Goal: Information Seeking & Learning: Find specific fact

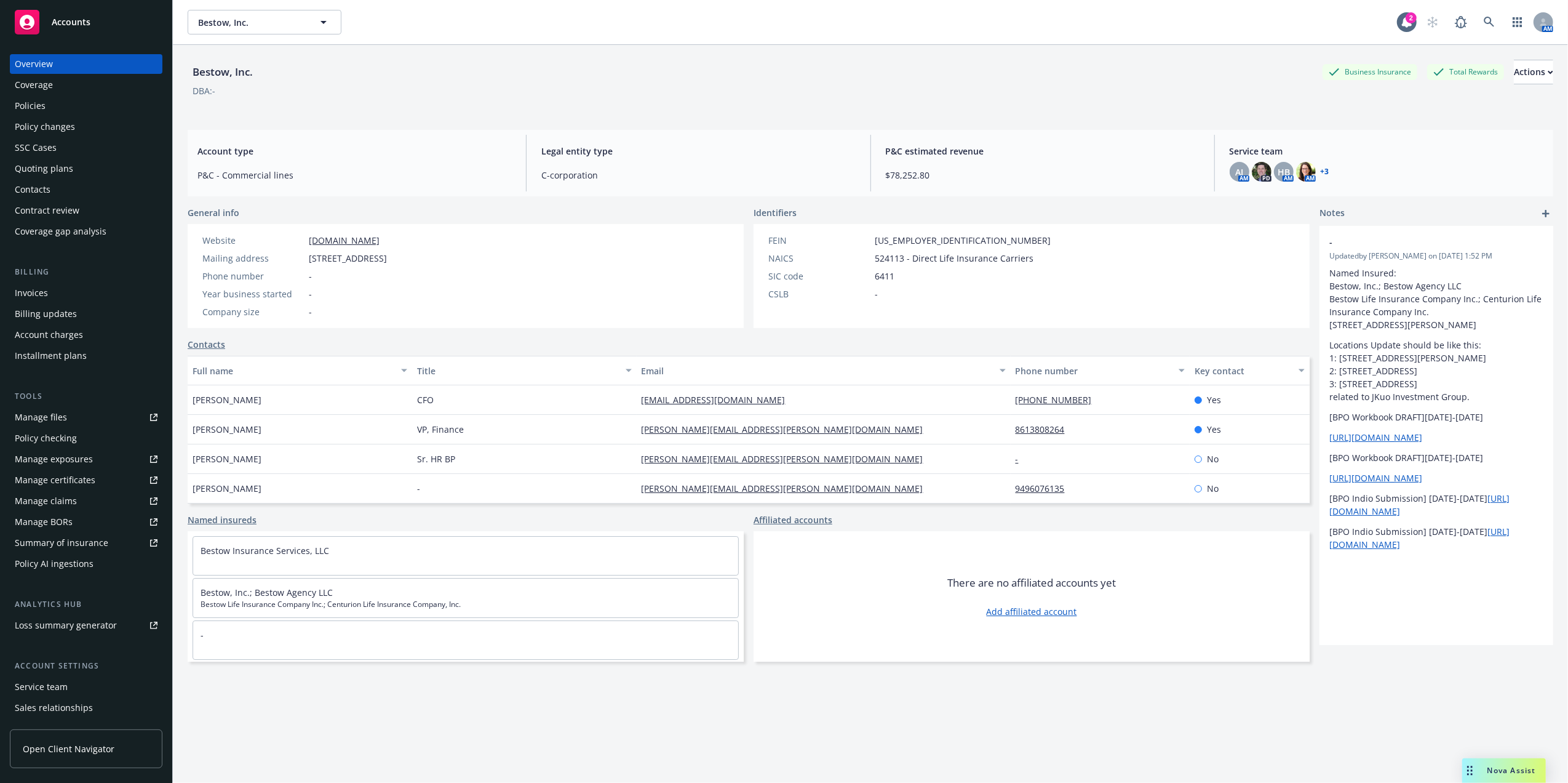
click at [55, 114] on div "Policies" at bounding box center [86, 106] width 143 height 20
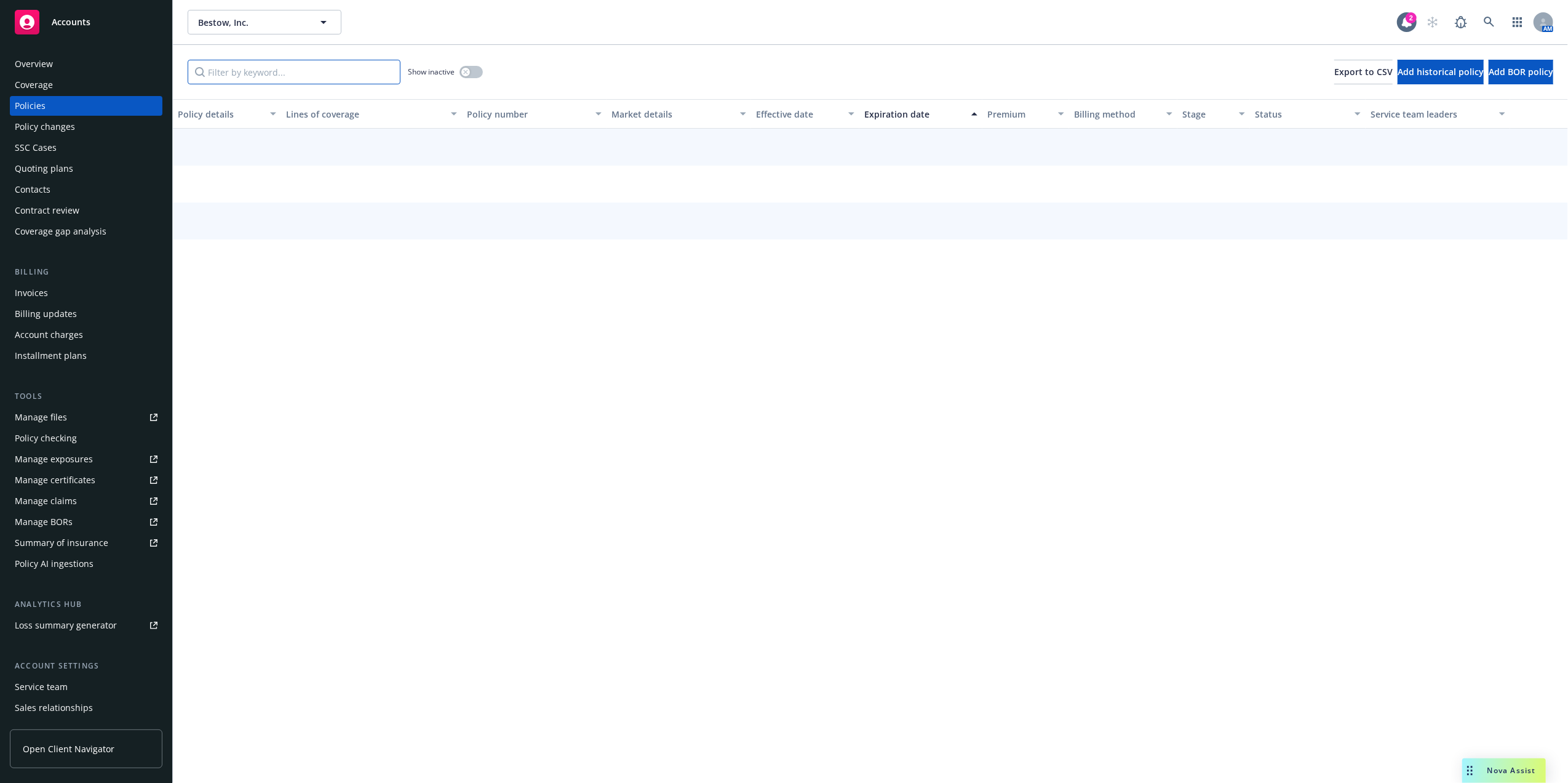
click at [287, 82] on input "Filter by keyword..." at bounding box center [294, 72] width 213 height 24
paste input "XMO2509330"
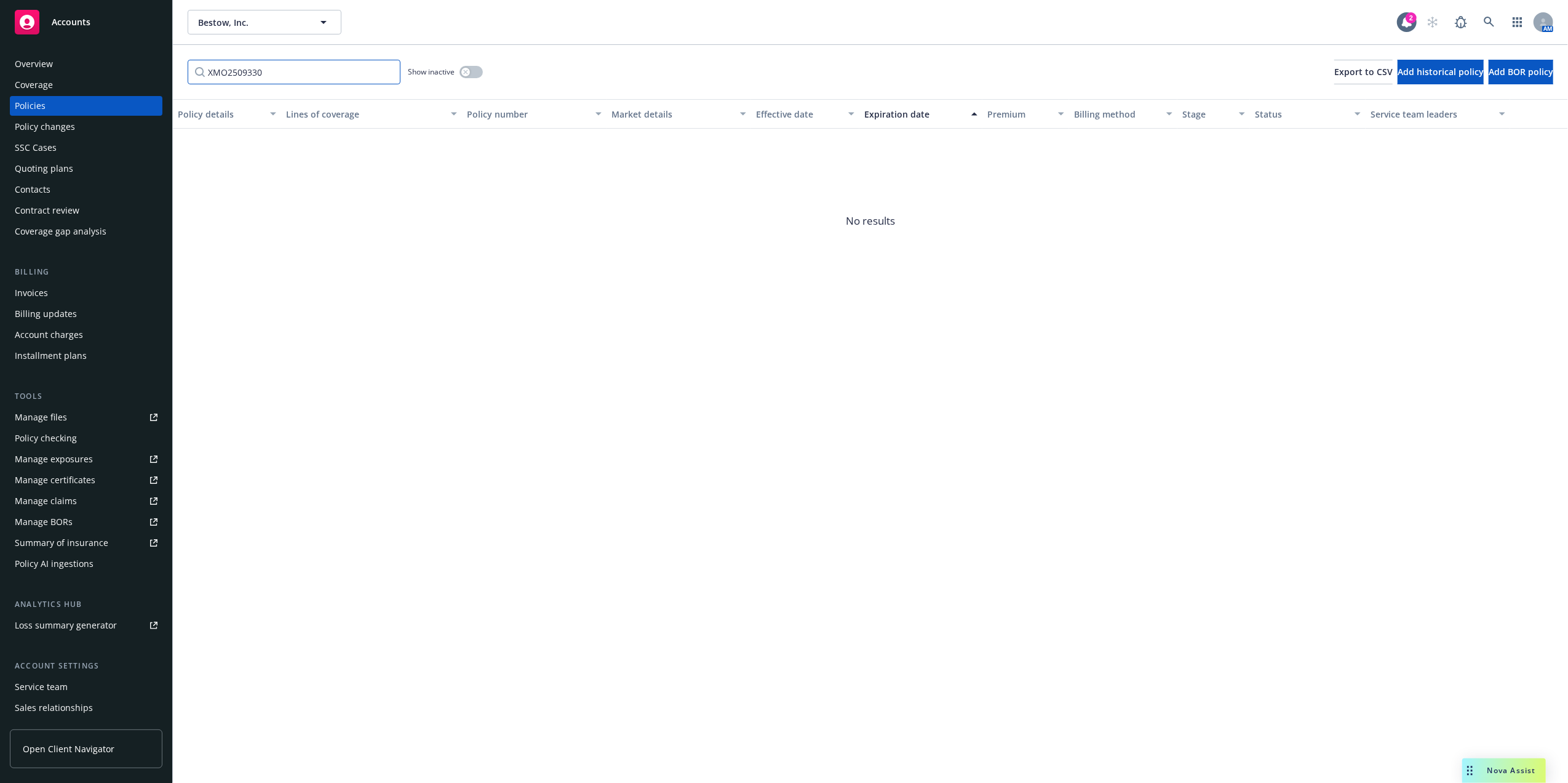
type input "XMO2509330"
click at [467, 73] on icon "button" at bounding box center [465, 71] width 4 height 4
click at [1495, 21] on link at bounding box center [1490, 22] width 24 height 24
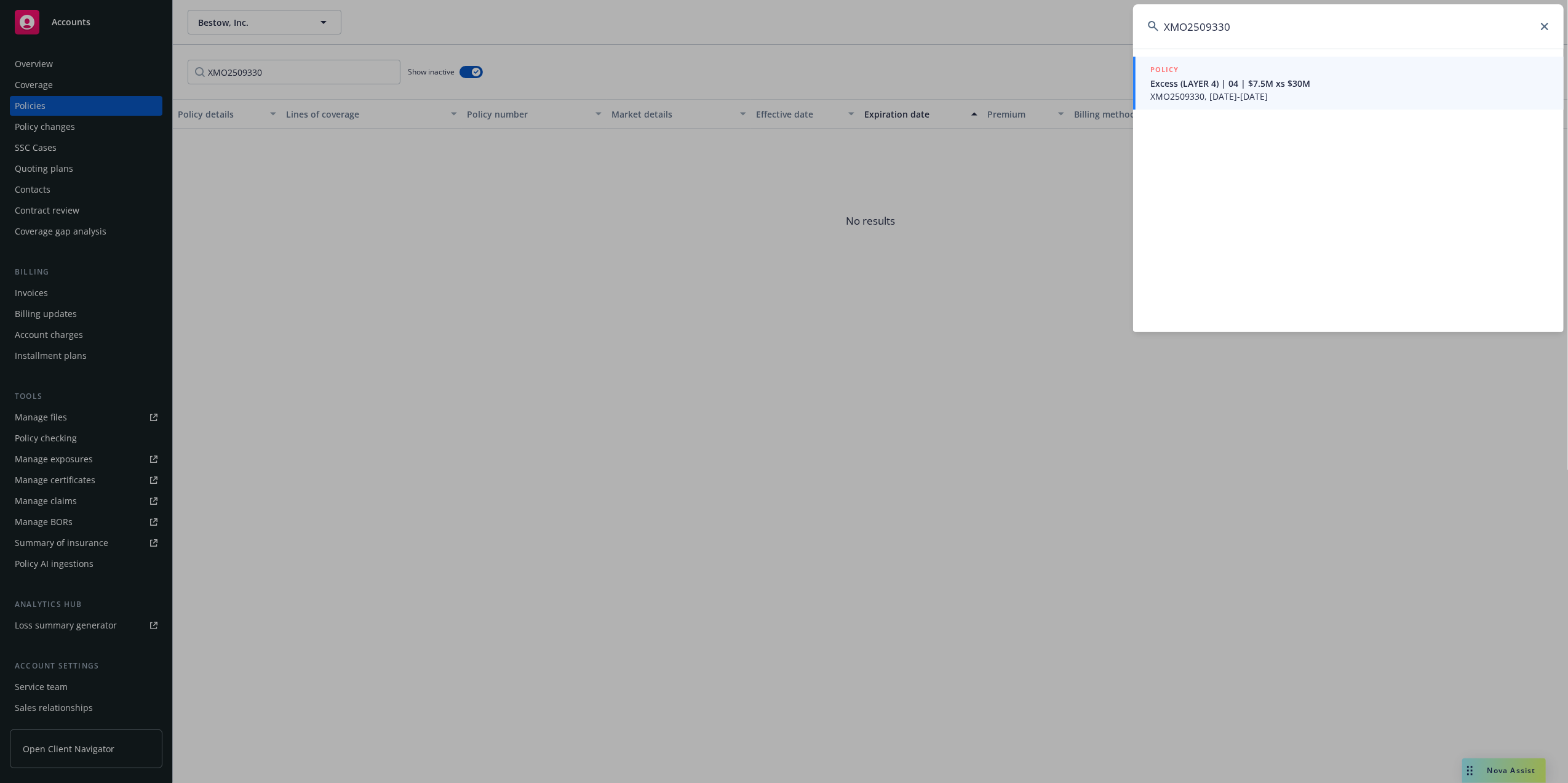
type input "XMO2509330"
click at [1233, 85] on span "Excess (LAYER 4) | 04 | $7.5M xs $30M" at bounding box center [1349, 83] width 399 height 13
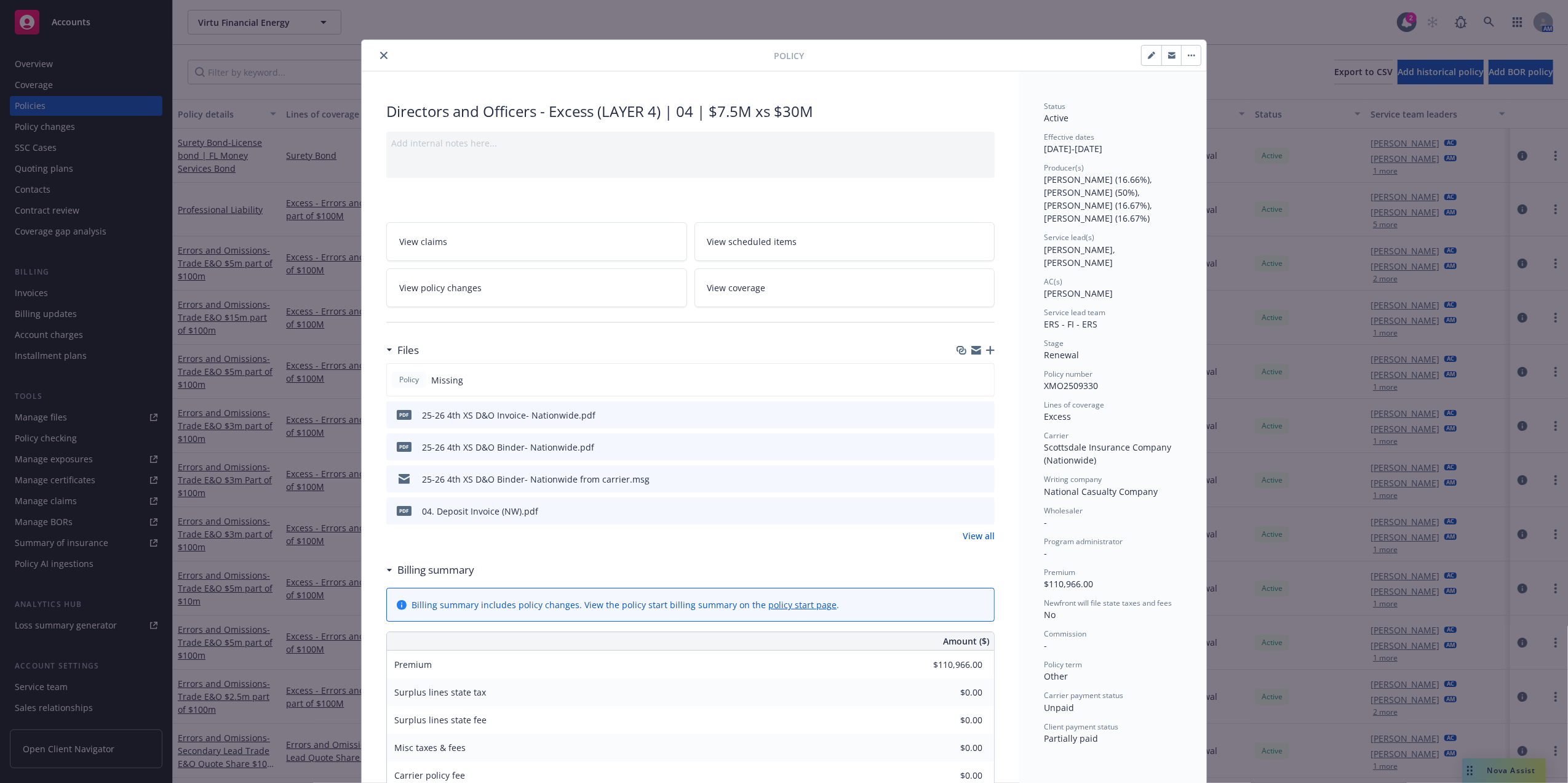
click at [382, 55] on button "close" at bounding box center [384, 55] width 15 height 15
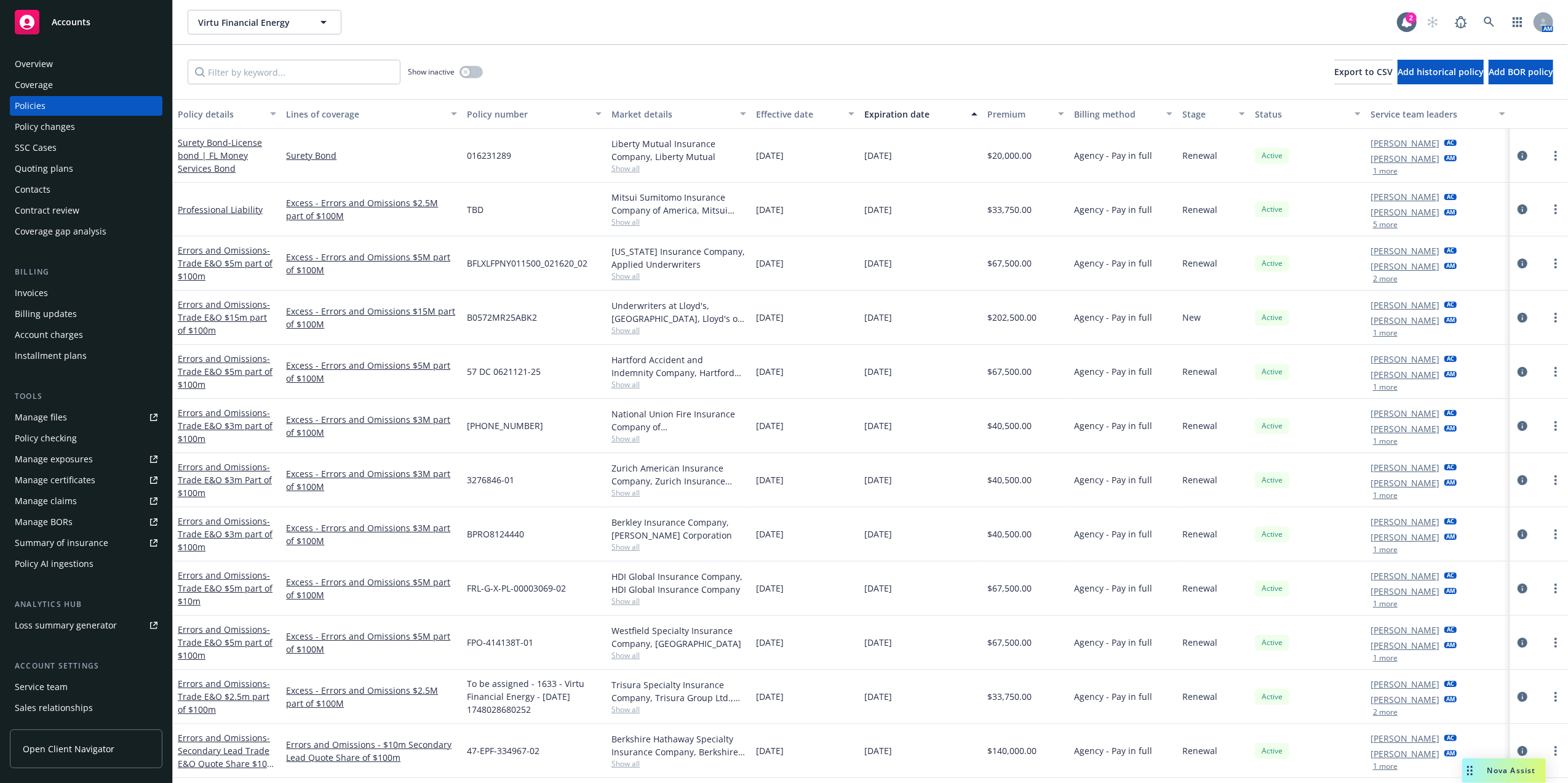
drag, startPoint x: 51, startPoint y: 299, endPoint x: 173, endPoint y: 206, distance: 153.4
click at [51, 299] on div "Invoices" at bounding box center [86, 293] width 143 height 20
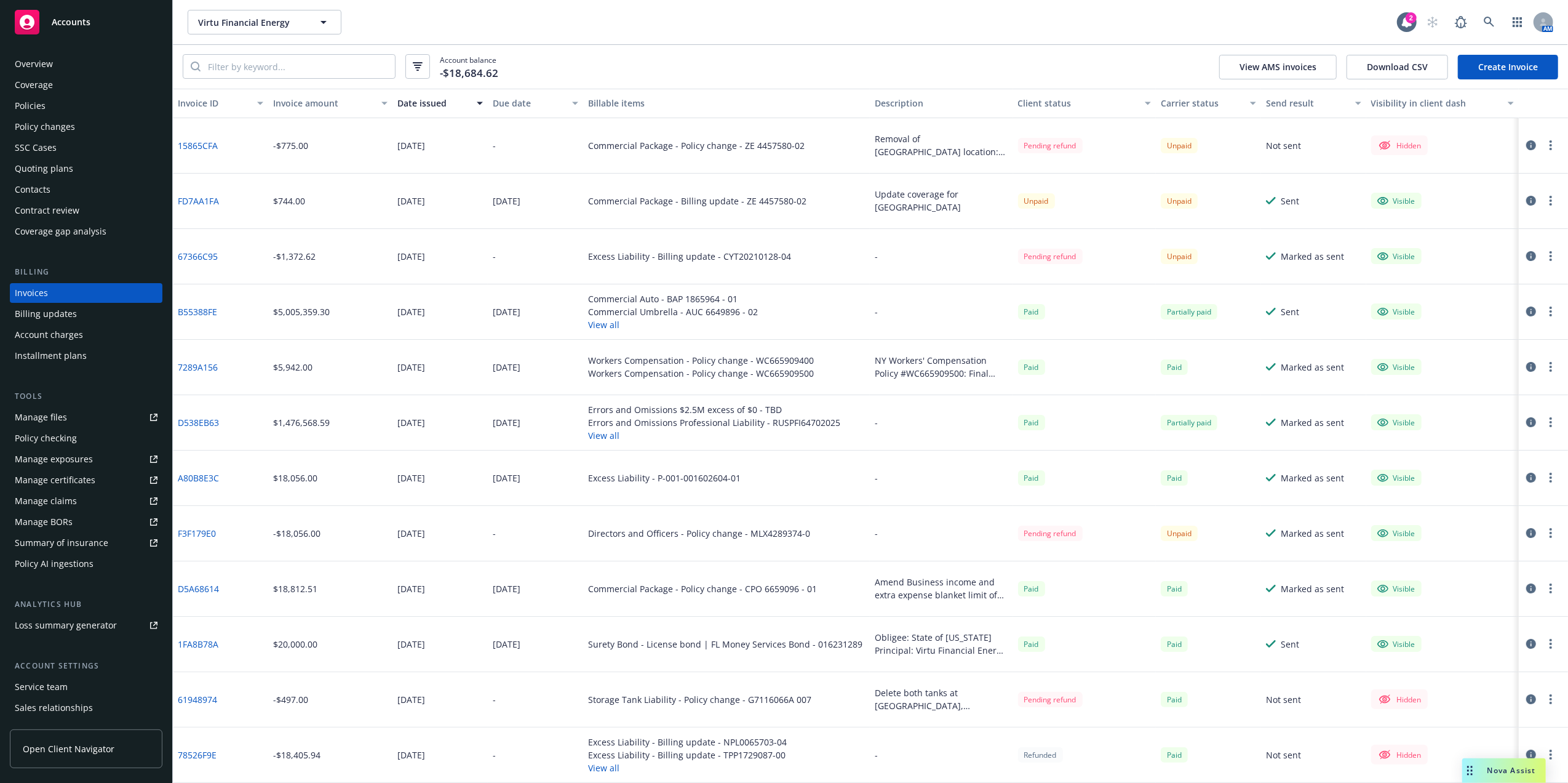
click at [599, 323] on button "View all" at bounding box center [673, 325] width 170 height 13
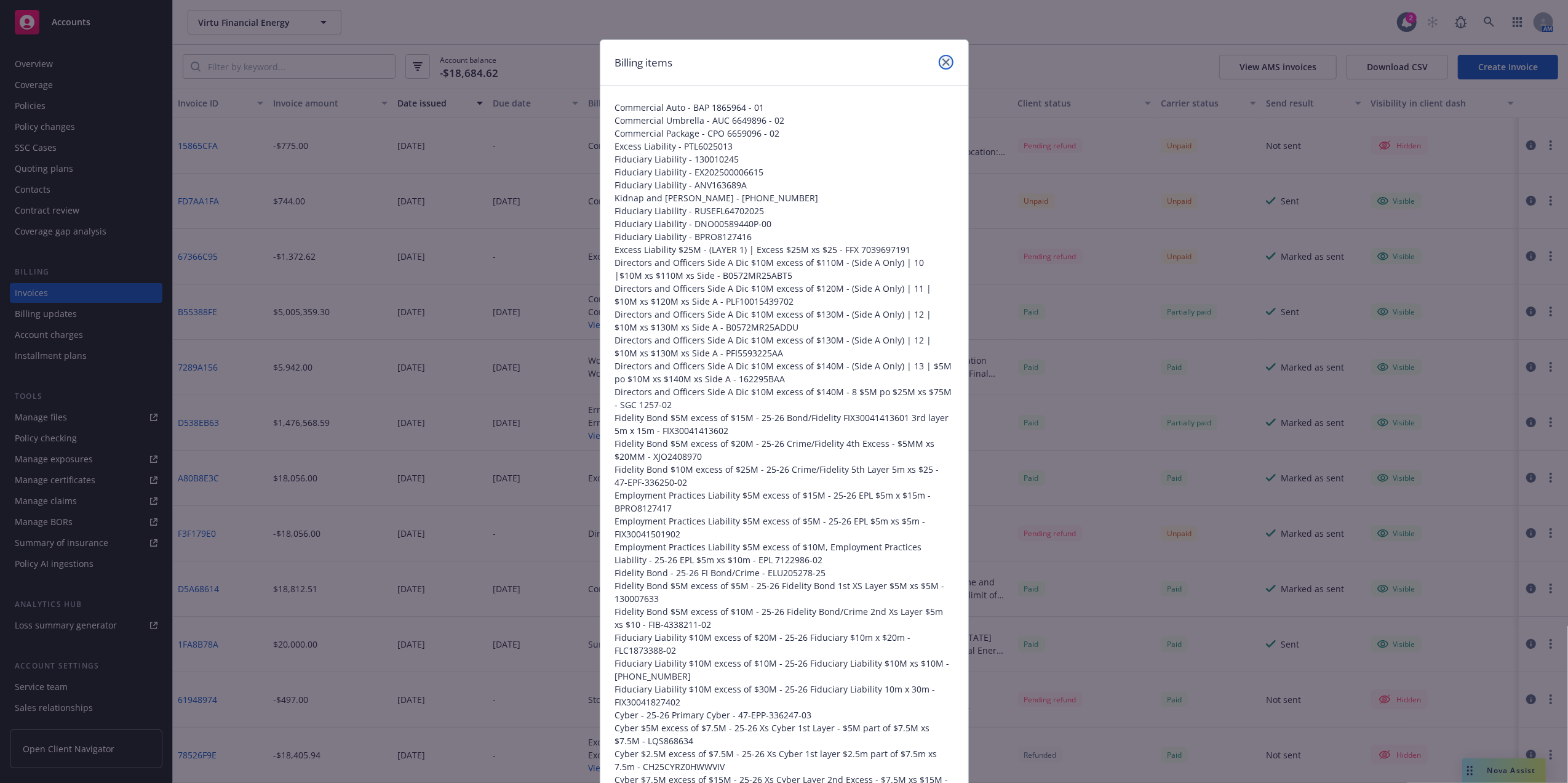
click at [943, 65] on icon "close" at bounding box center [946, 62] width 7 height 7
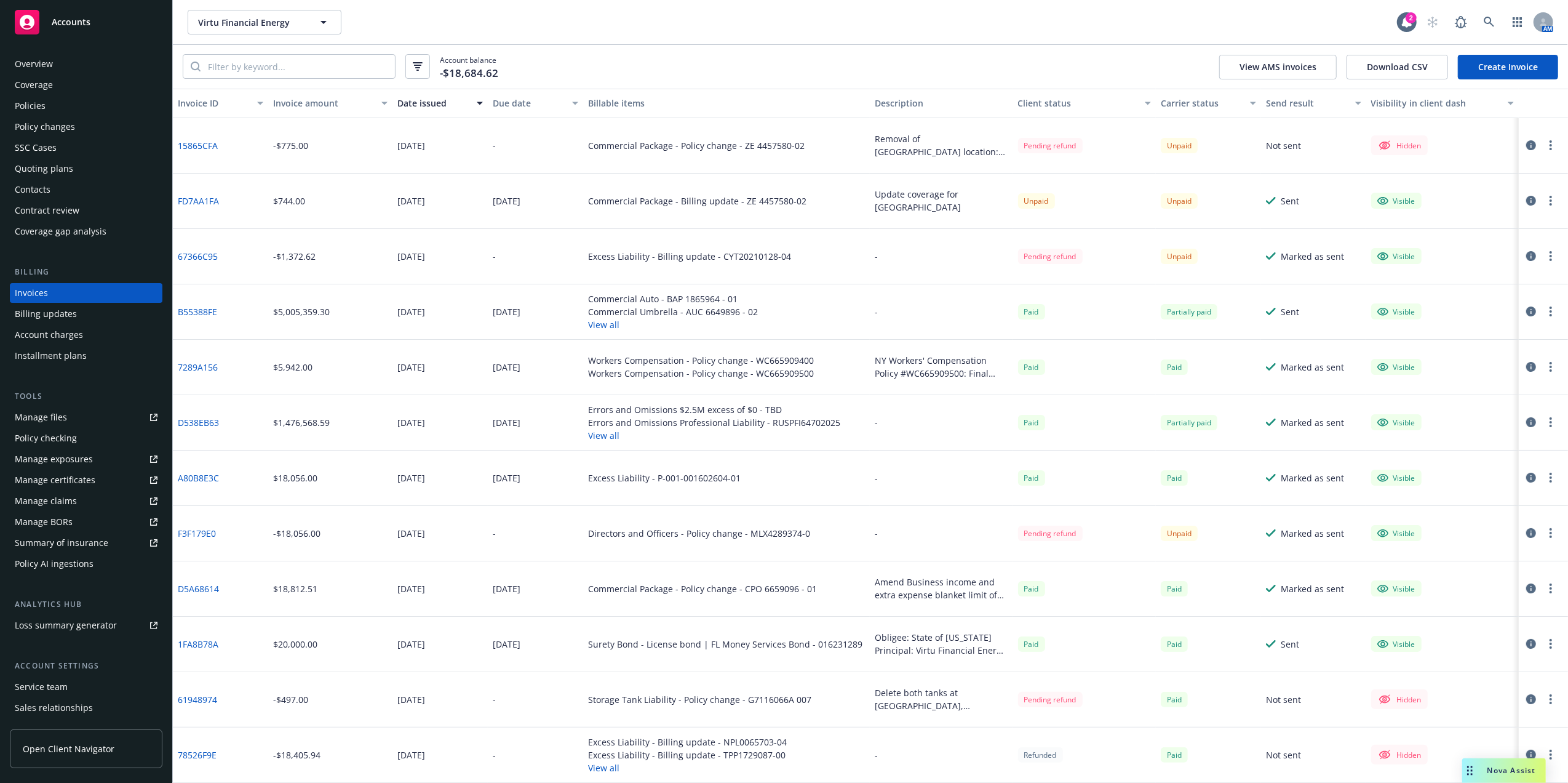
click at [36, 101] on div "Policies" at bounding box center [30, 106] width 31 height 20
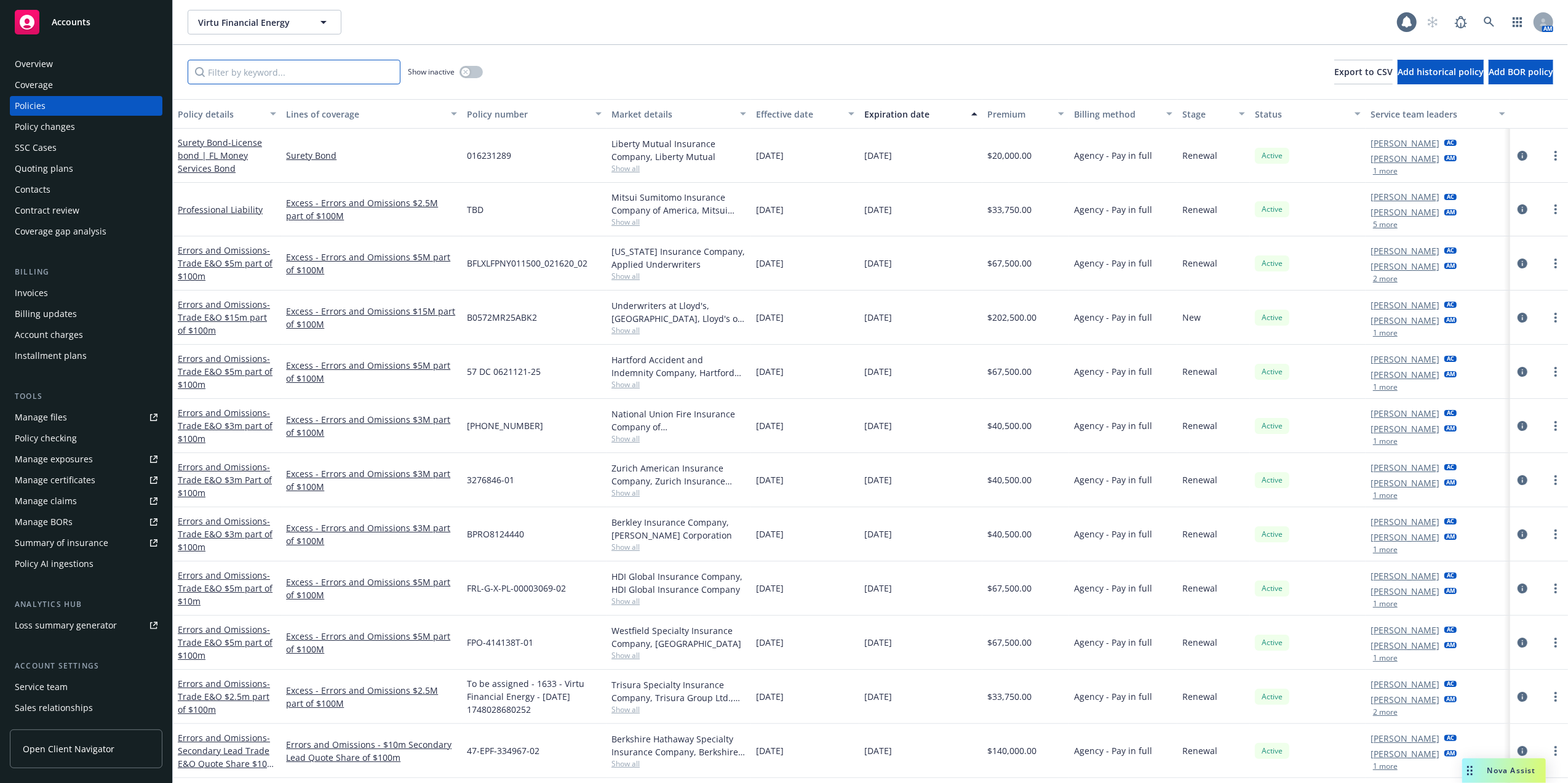
click at [316, 68] on input "Filter by keyword..." at bounding box center [294, 72] width 213 height 24
paste input "XMO2509330"
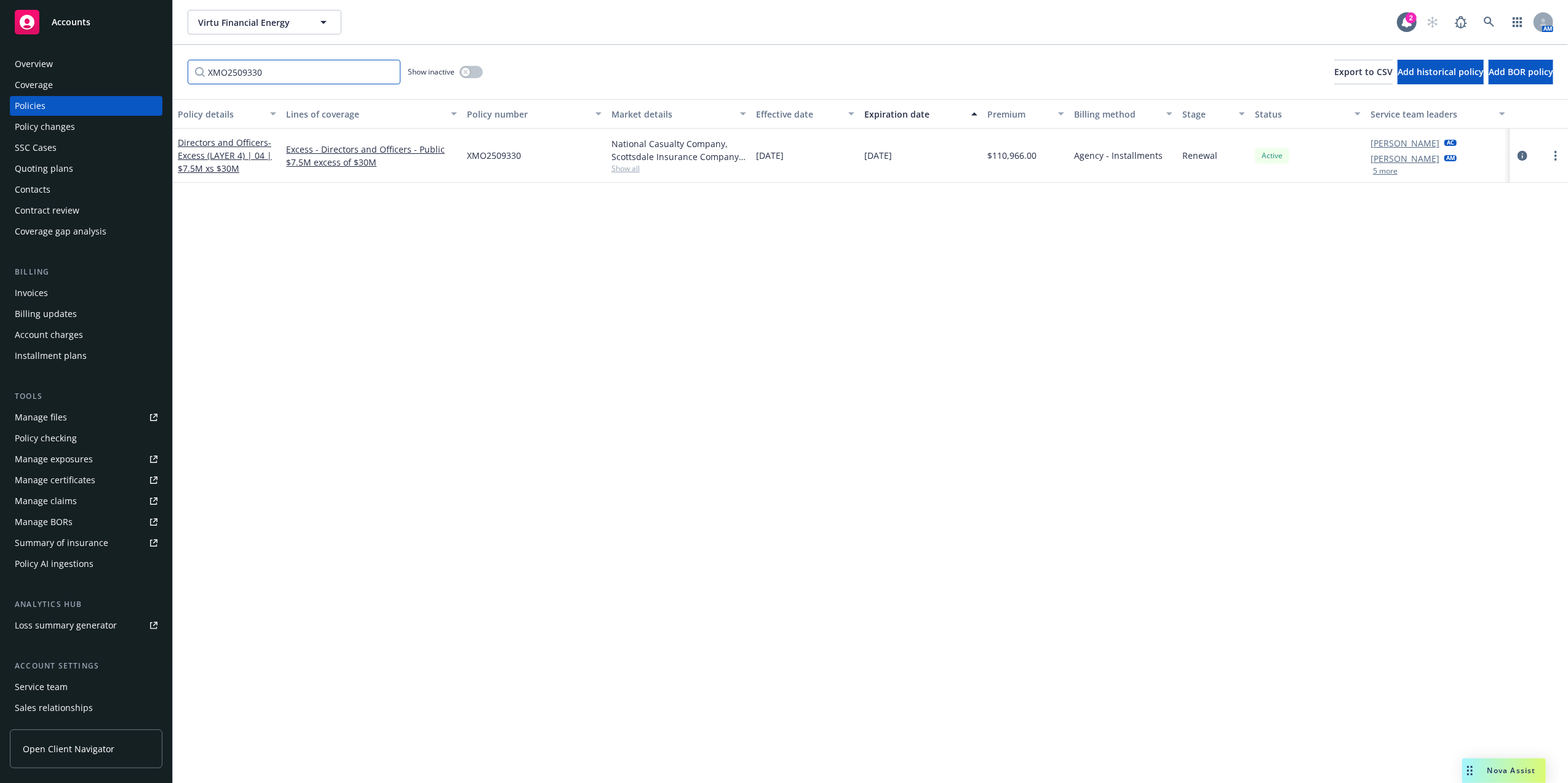
type input "XMO2509330"
click at [506, 159] on span "XMO2509330" at bounding box center [494, 156] width 54 height 13
copy span "XMO2509330"
click at [55, 289] on div "Invoices" at bounding box center [86, 293] width 143 height 20
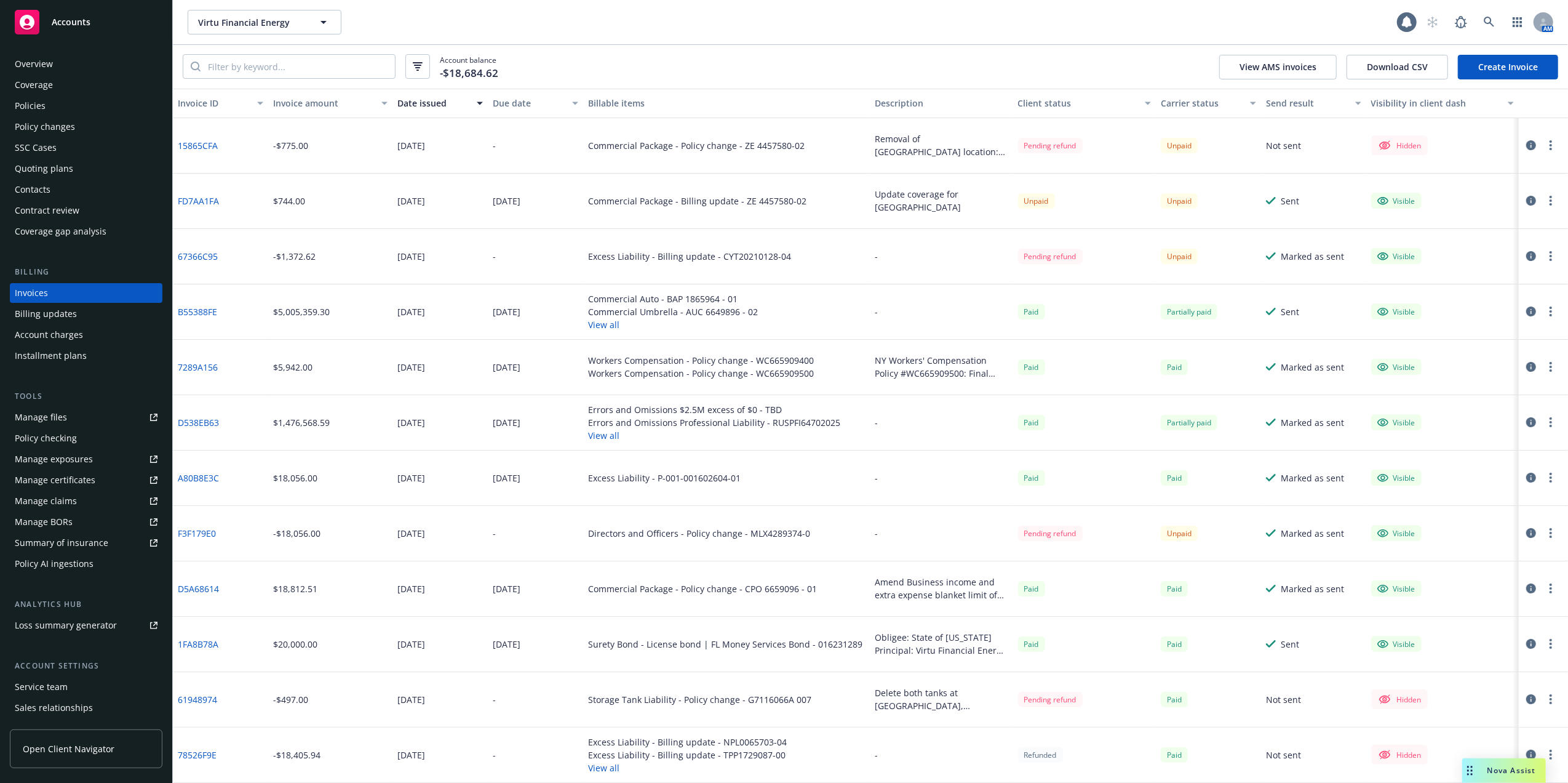
click at [589, 322] on button "View all" at bounding box center [673, 325] width 170 height 13
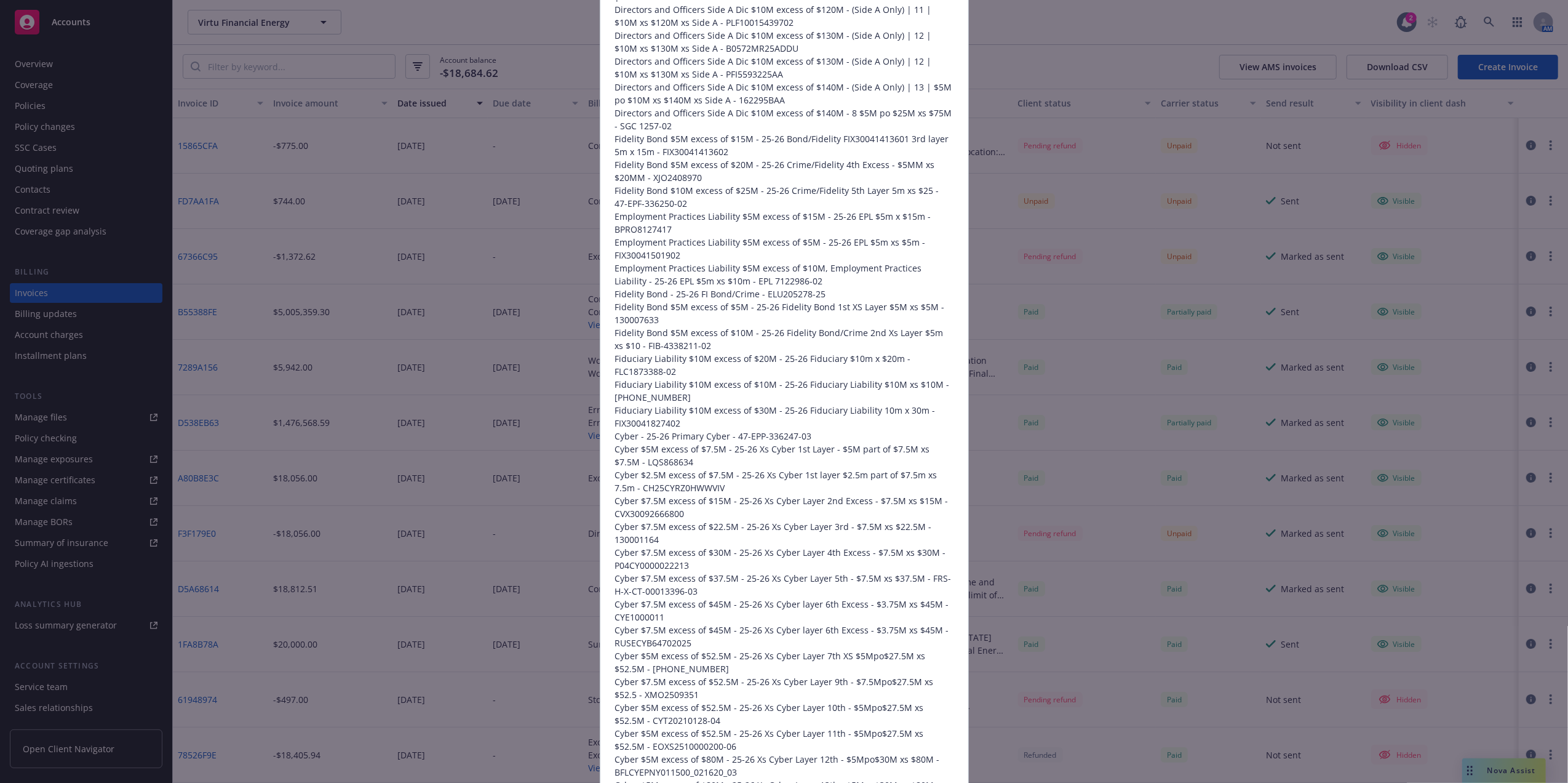
drag, startPoint x: 861, startPoint y: 374, endPoint x: 877, endPoint y: 446, distance: 73.8
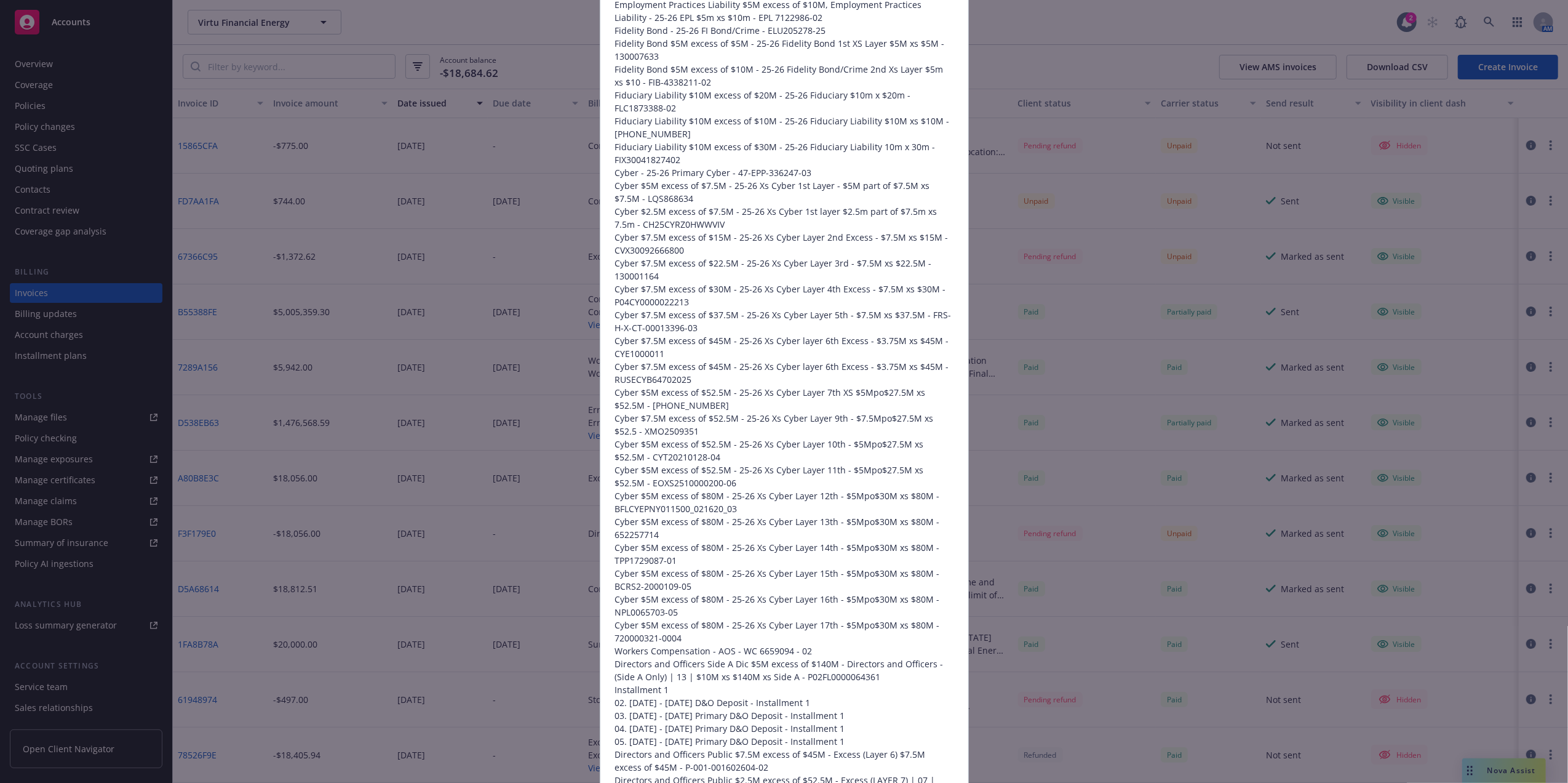
drag, startPoint x: 850, startPoint y: 314, endPoint x: 846, endPoint y: 415, distance: 101.1
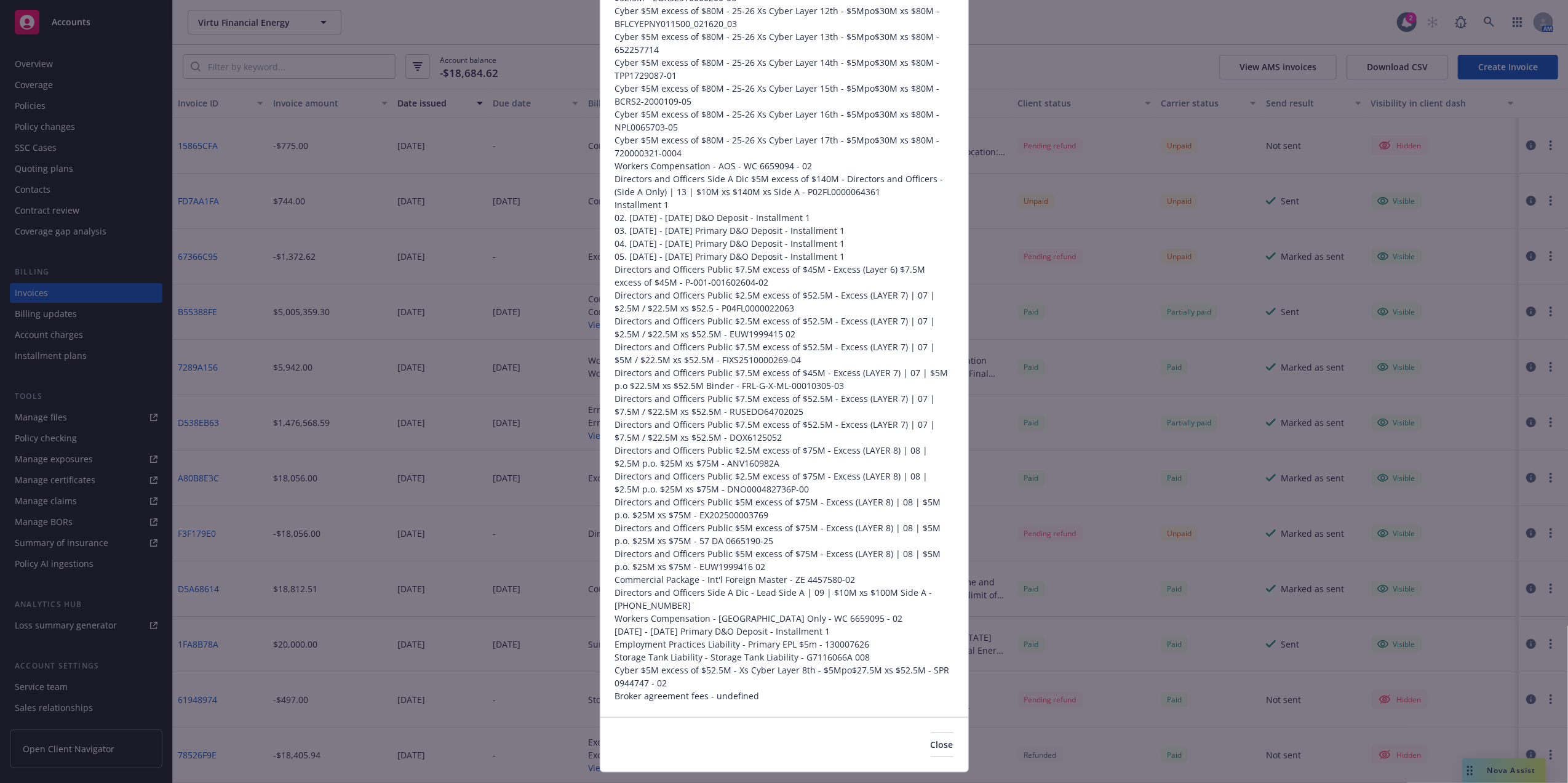
drag, startPoint x: 820, startPoint y: 542, endPoint x: 815, endPoint y: 586, distance: 44.3
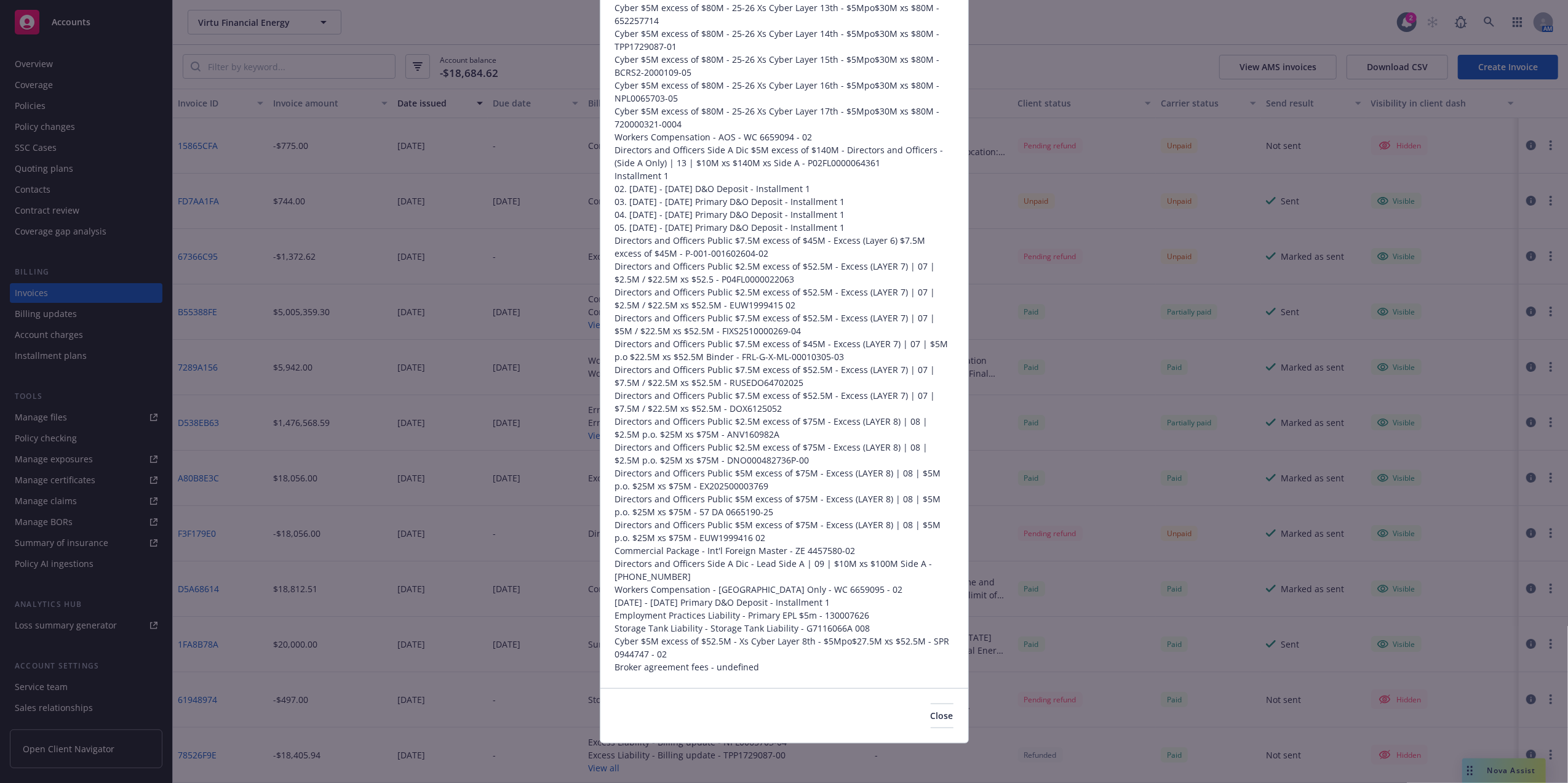
drag, startPoint x: 780, startPoint y: 601, endPoint x: 706, endPoint y: 298, distance: 311.9
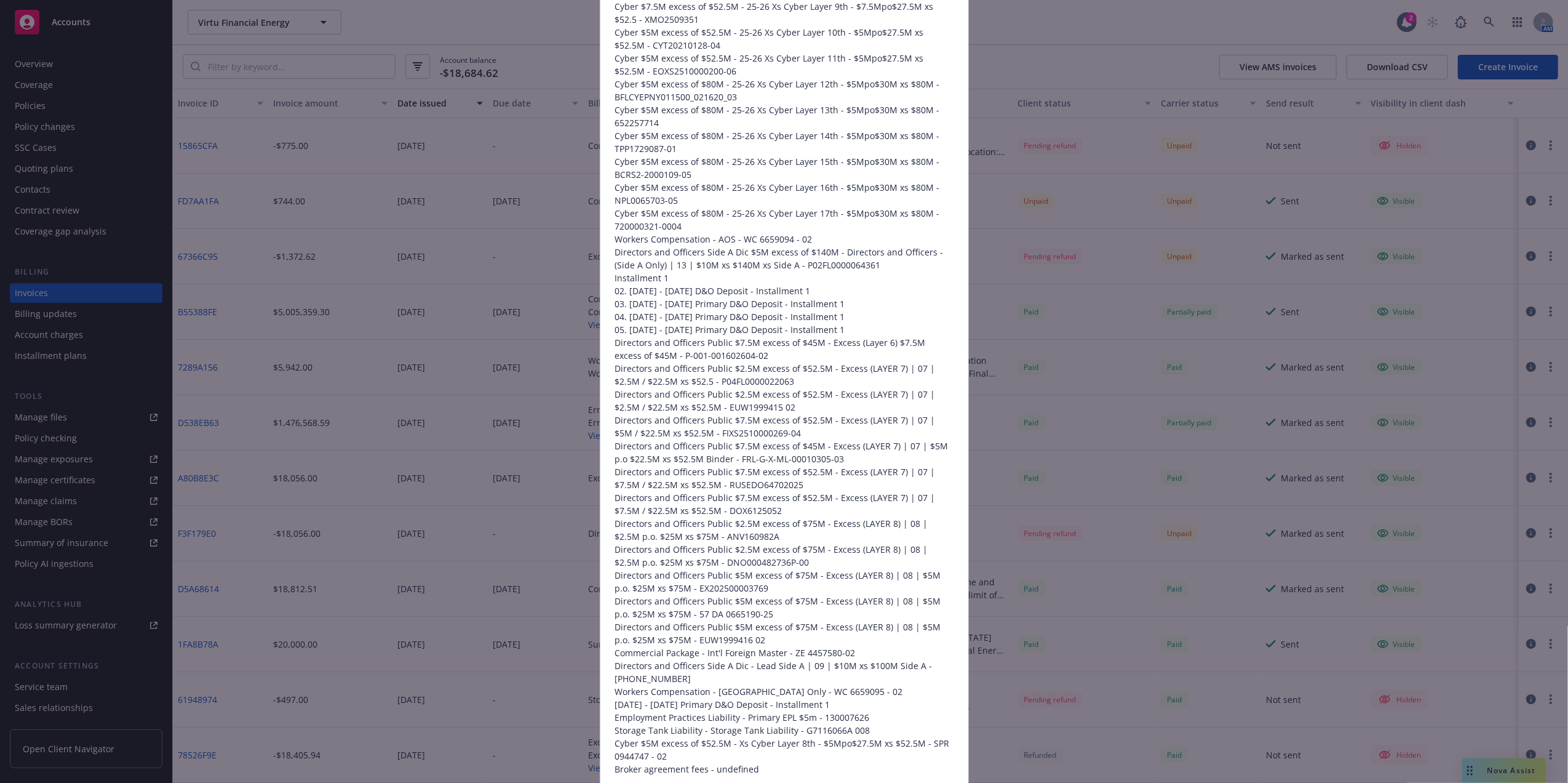
drag, startPoint x: 696, startPoint y: 252, endPoint x: 695, endPoint y: 224, distance: 28.0
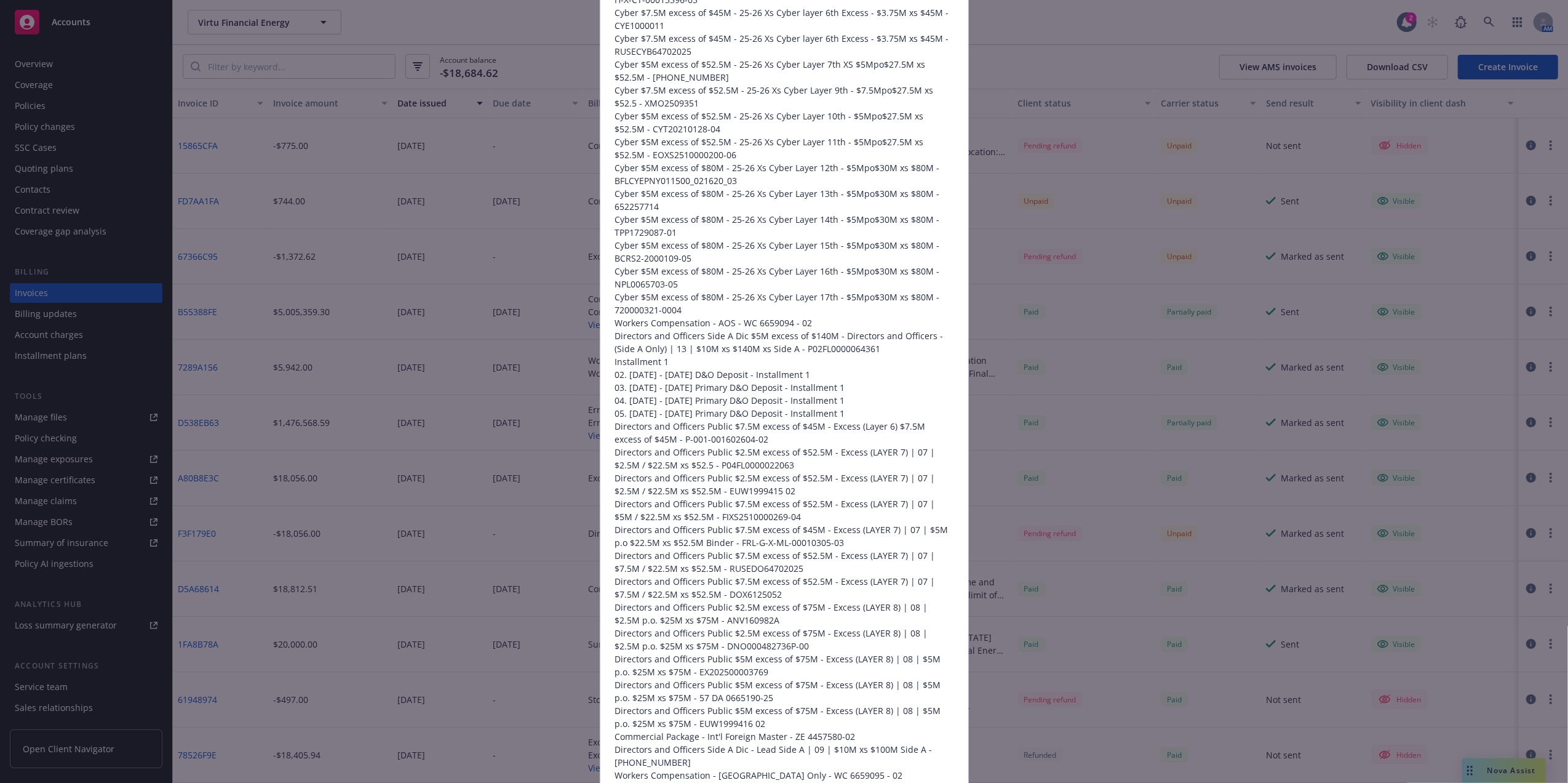
drag, startPoint x: 756, startPoint y: 279, endPoint x: 750, endPoint y: 262, distance: 18.0
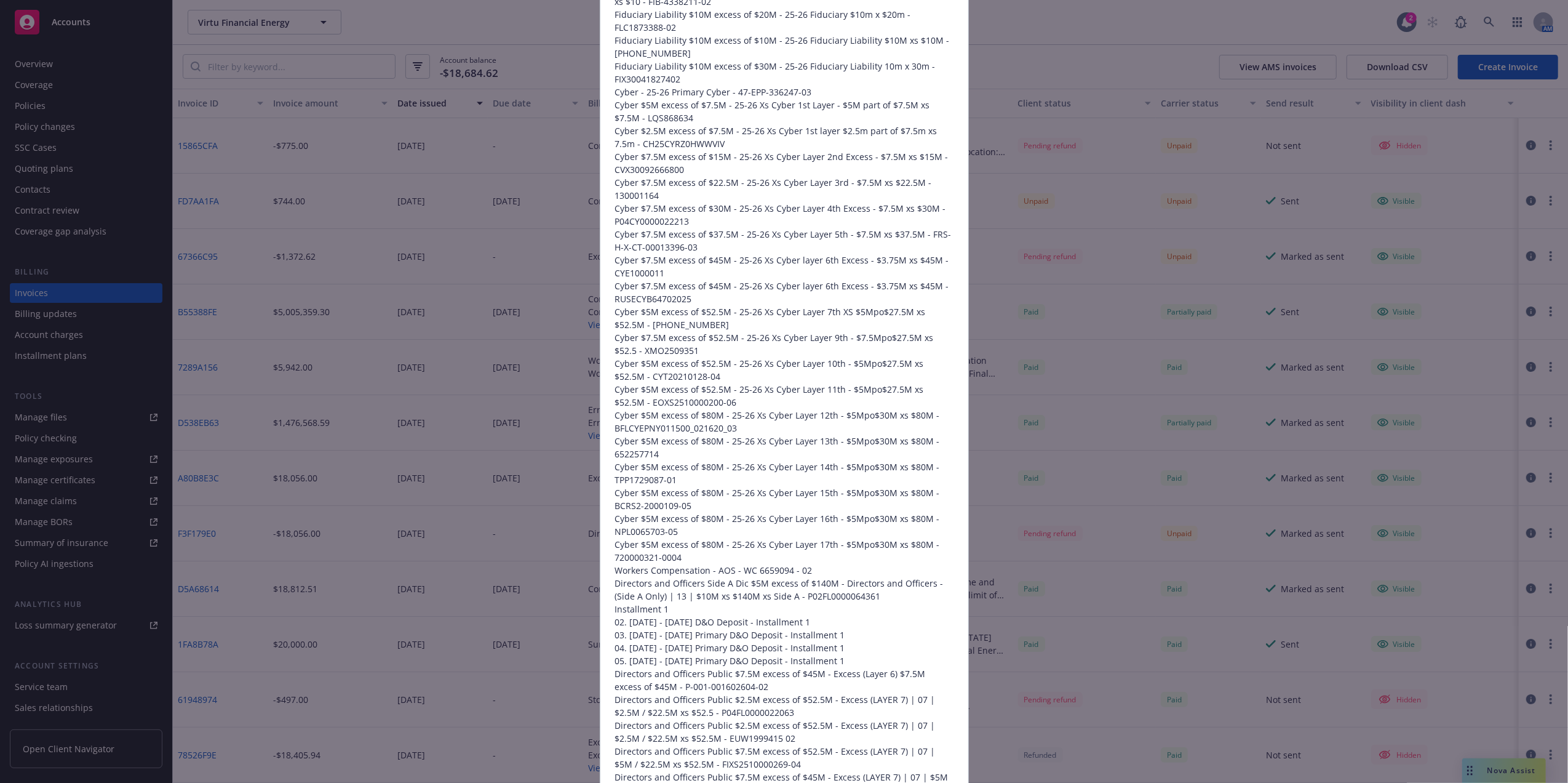
drag, startPoint x: 729, startPoint y: 274, endPoint x: 728, endPoint y: 213, distance: 61.0
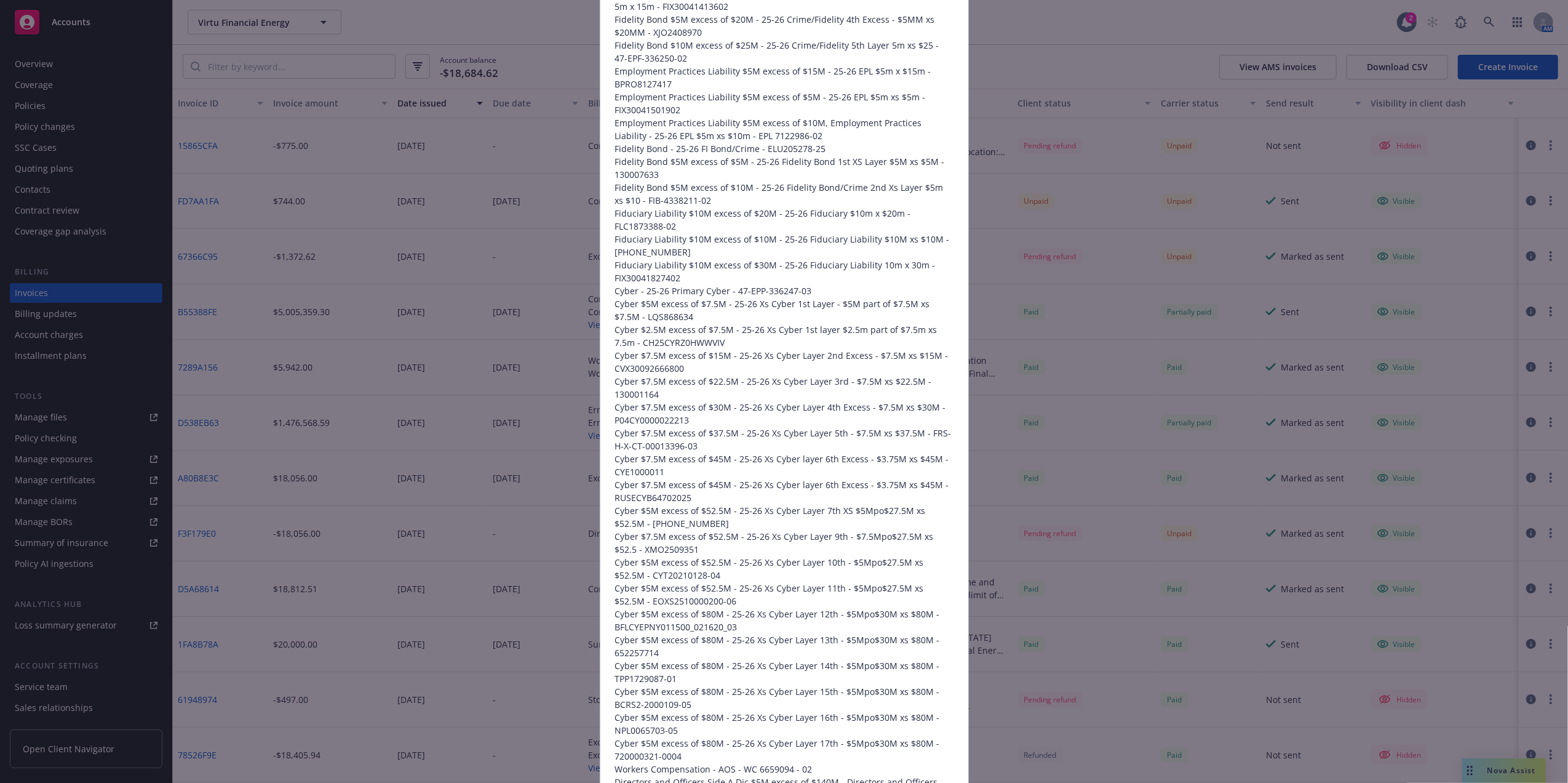
drag, startPoint x: 735, startPoint y: 224, endPoint x: 728, endPoint y: 166, distance: 58.4
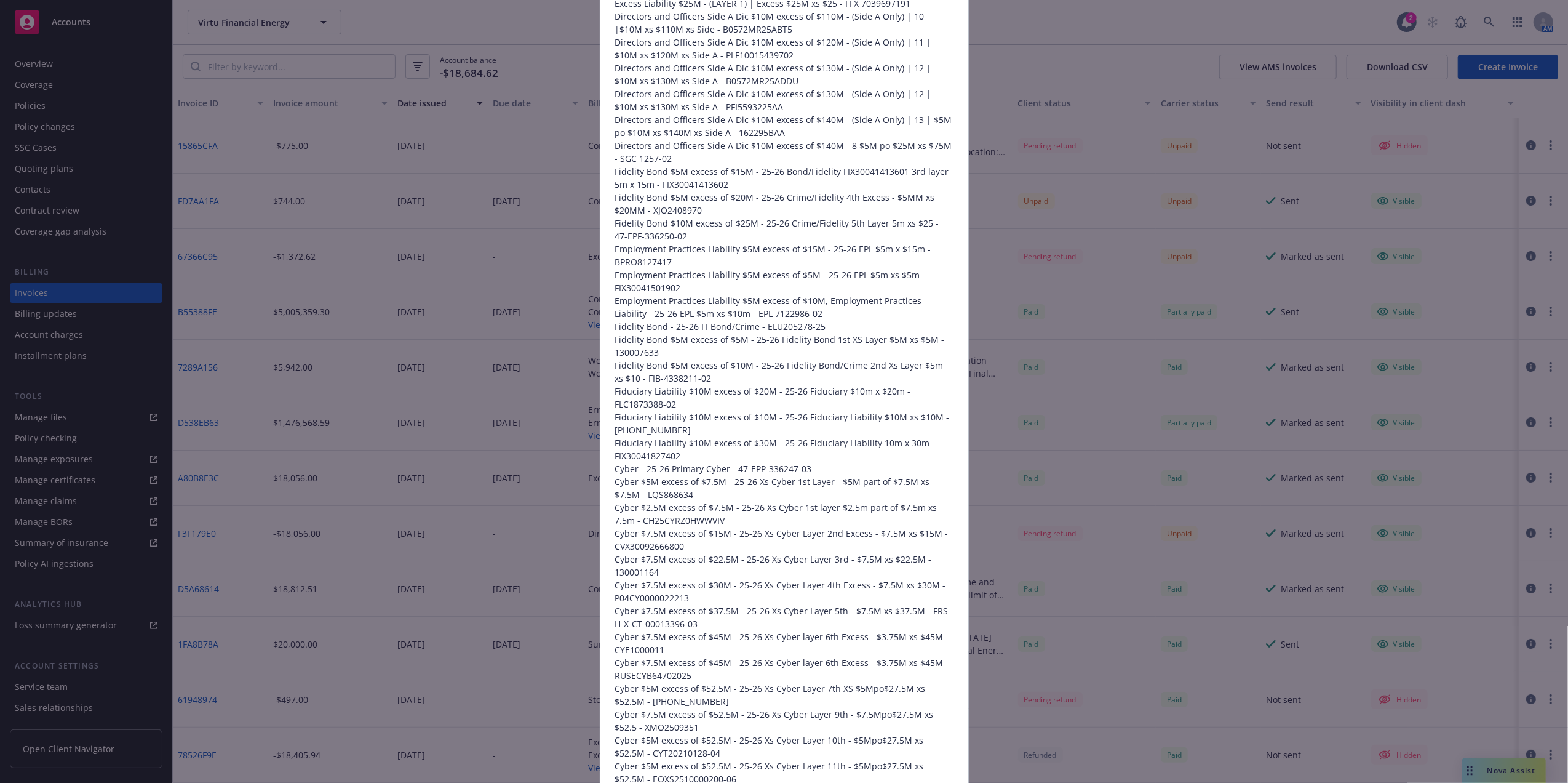
drag, startPoint x: 723, startPoint y: 350, endPoint x: 721, endPoint y: 310, distance: 40.0
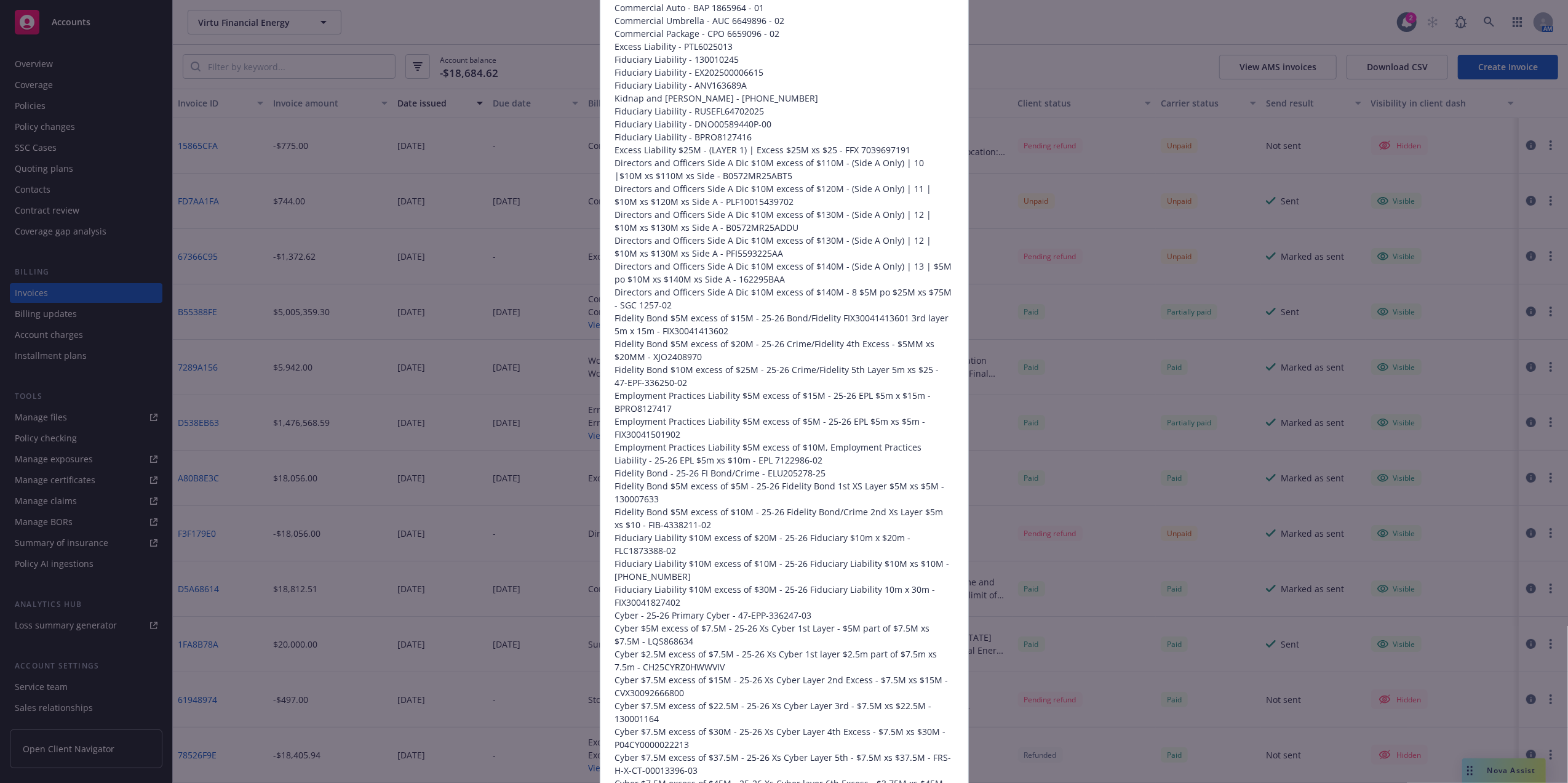
drag, startPoint x: 713, startPoint y: 361, endPoint x: 713, endPoint y: 312, distance: 49.0
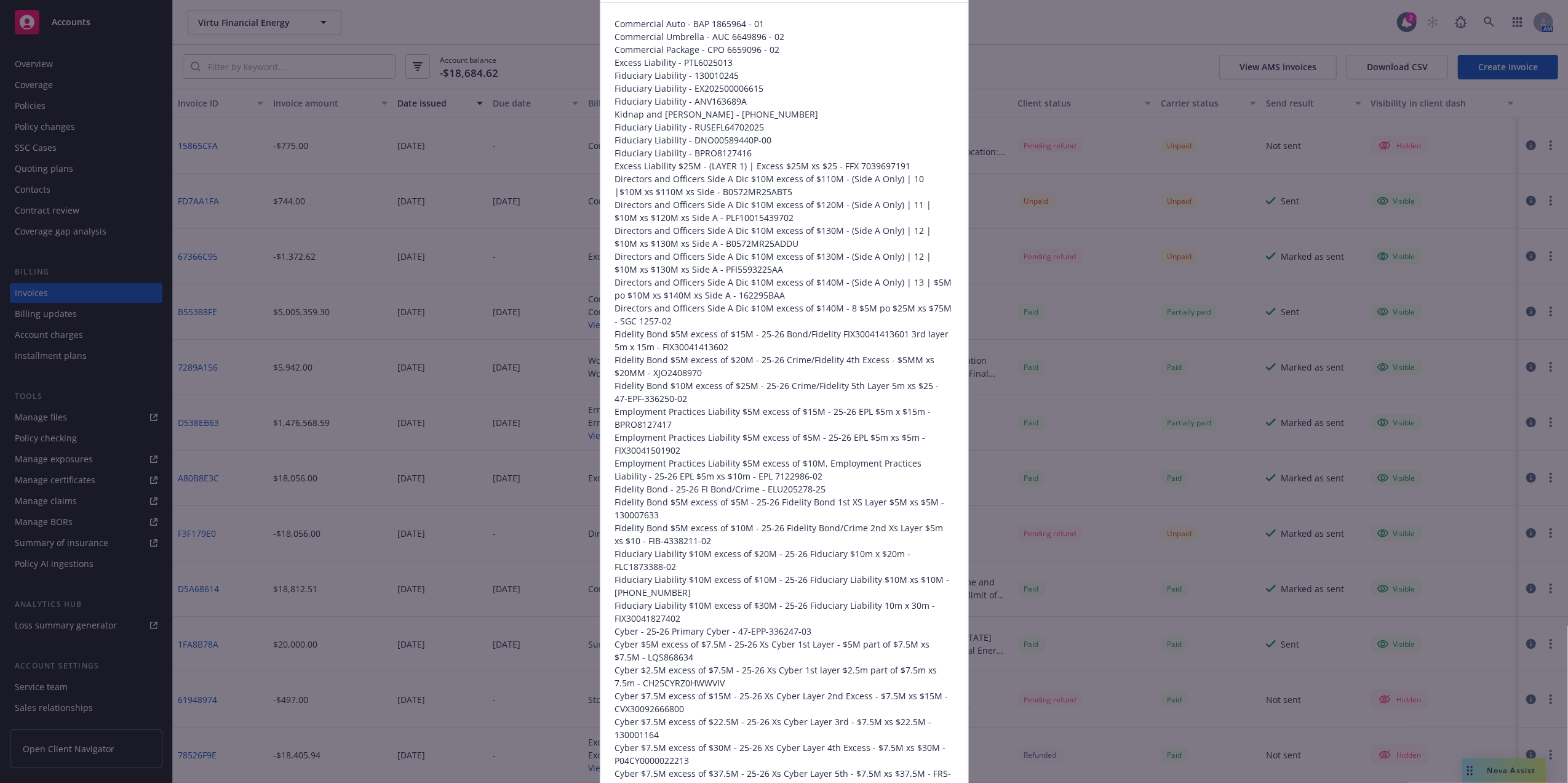
click at [738, 290] on span "Directors and Officers Side A Dic $10M excess of $140M - (Side A Only) | 13 | $…" at bounding box center [784, 289] width 338 height 26
click at [723, 266] on span "Directors and Officers Side A Dic $10M excess of $130M - (Side A Only) | 12 | $…" at bounding box center [784, 263] width 338 height 26
click at [728, 247] on span "Directors and Officers Side A Dic $10M excess of $130M - (Side A Only) | 12 | $…" at bounding box center [784, 237] width 338 height 26
click at [722, 217] on span "Directors and Officers Side A Dic $10M excess of $120M - (Side A Only) | 11 | $…" at bounding box center [784, 211] width 338 height 26
click at [717, 192] on span "Directors and Officers Side A Dic $10M excess of $110M - (Side A Only) | 10 |$1…" at bounding box center [784, 185] width 338 height 26
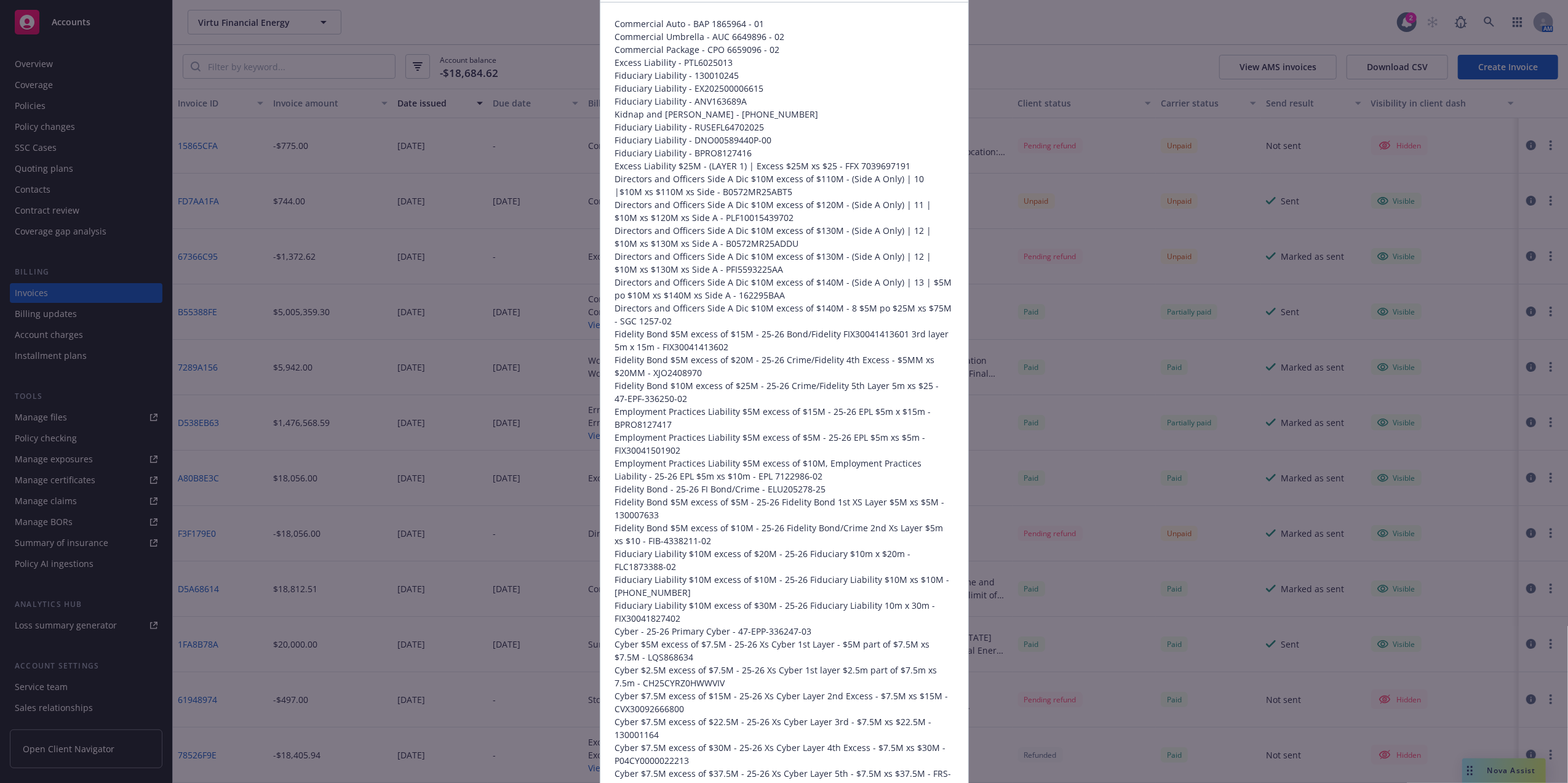
click at [859, 167] on span "Excess Liability $25M - (LAYER 1) | Excess $25M xs $25 - FFX 7039697191" at bounding box center [784, 166] width 338 height 13
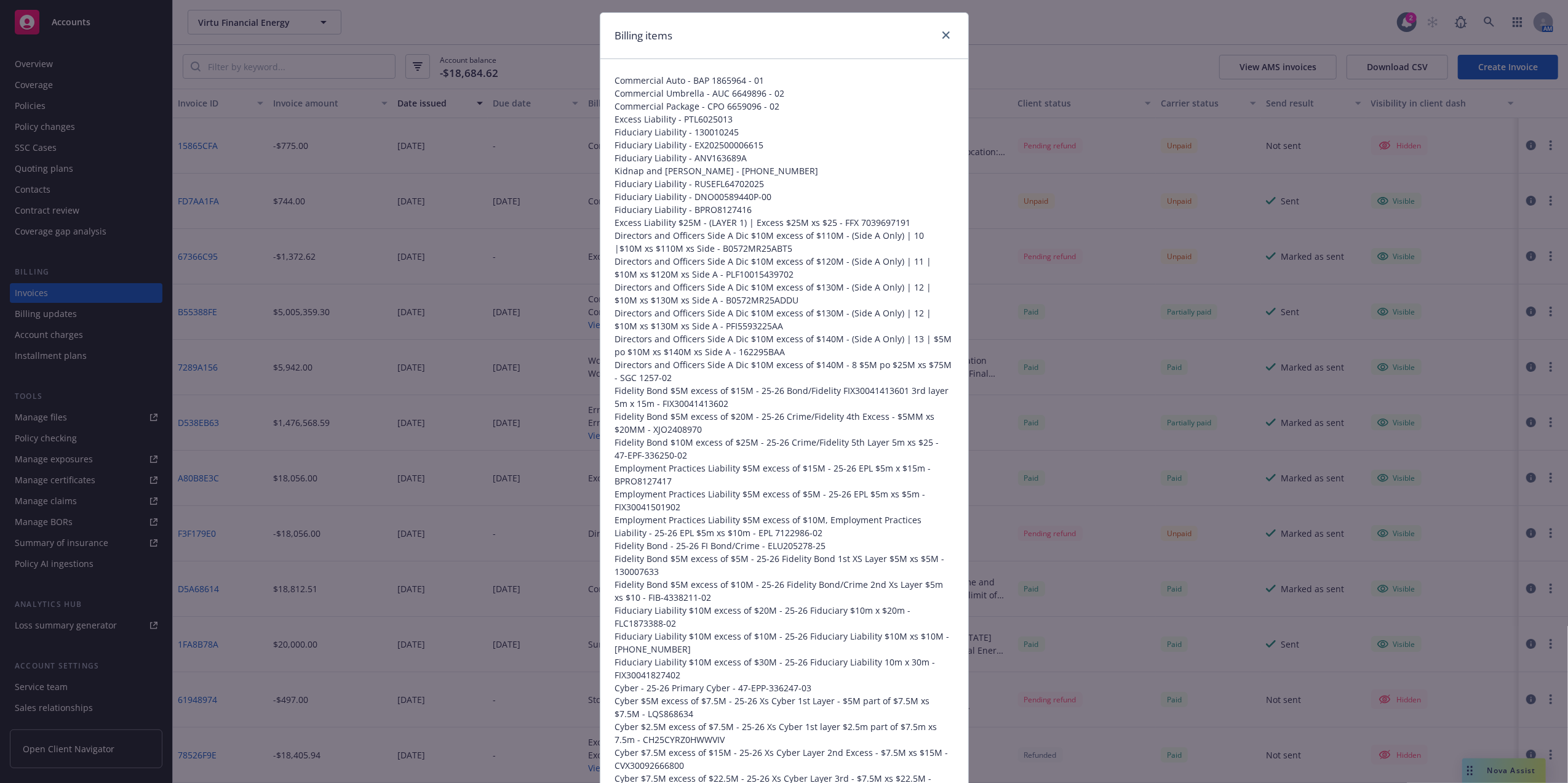
scroll to position [0, 0]
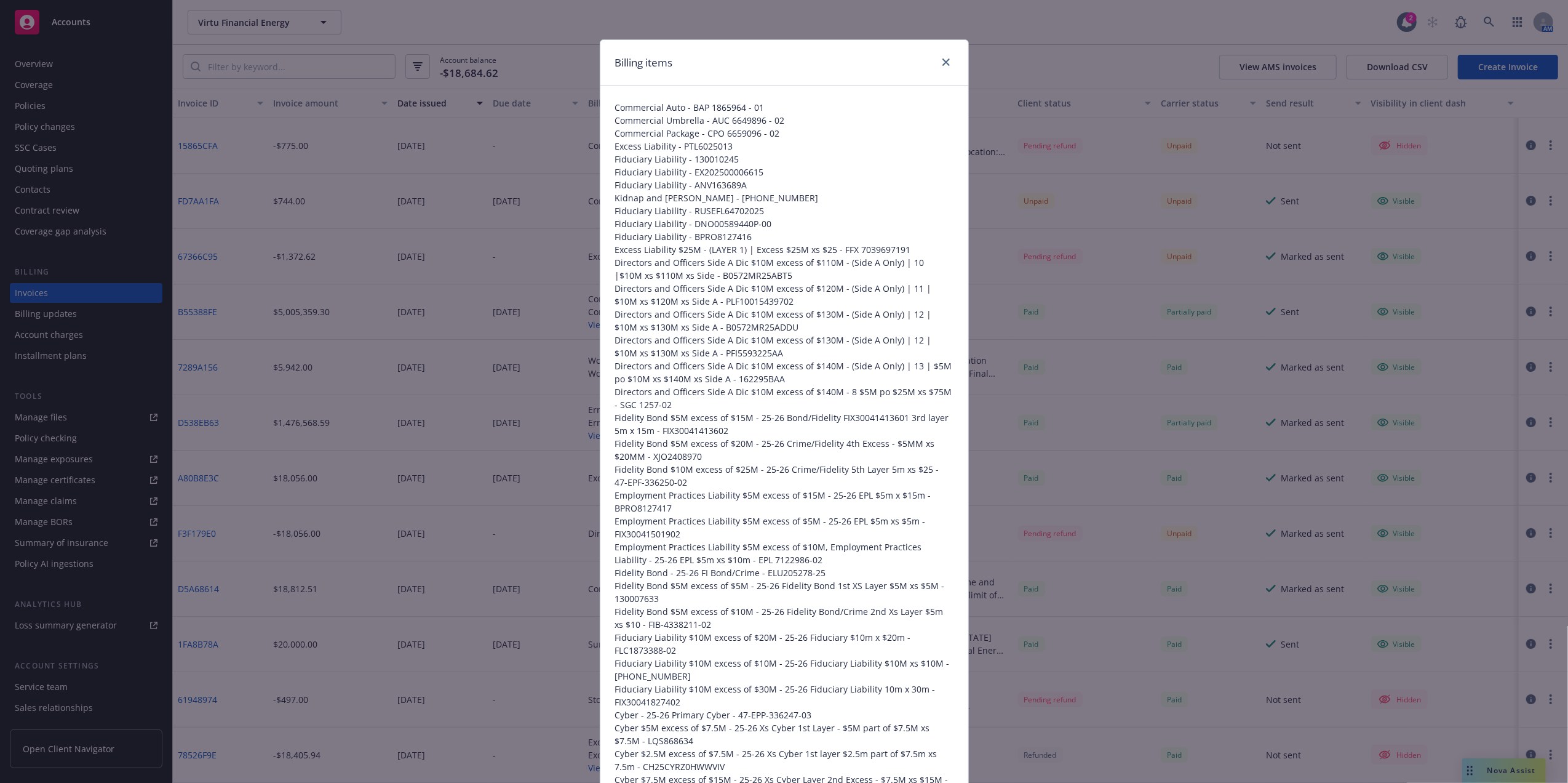
drag, startPoint x: 783, startPoint y: 237, endPoint x: 776, endPoint y: 197, distance: 40.6
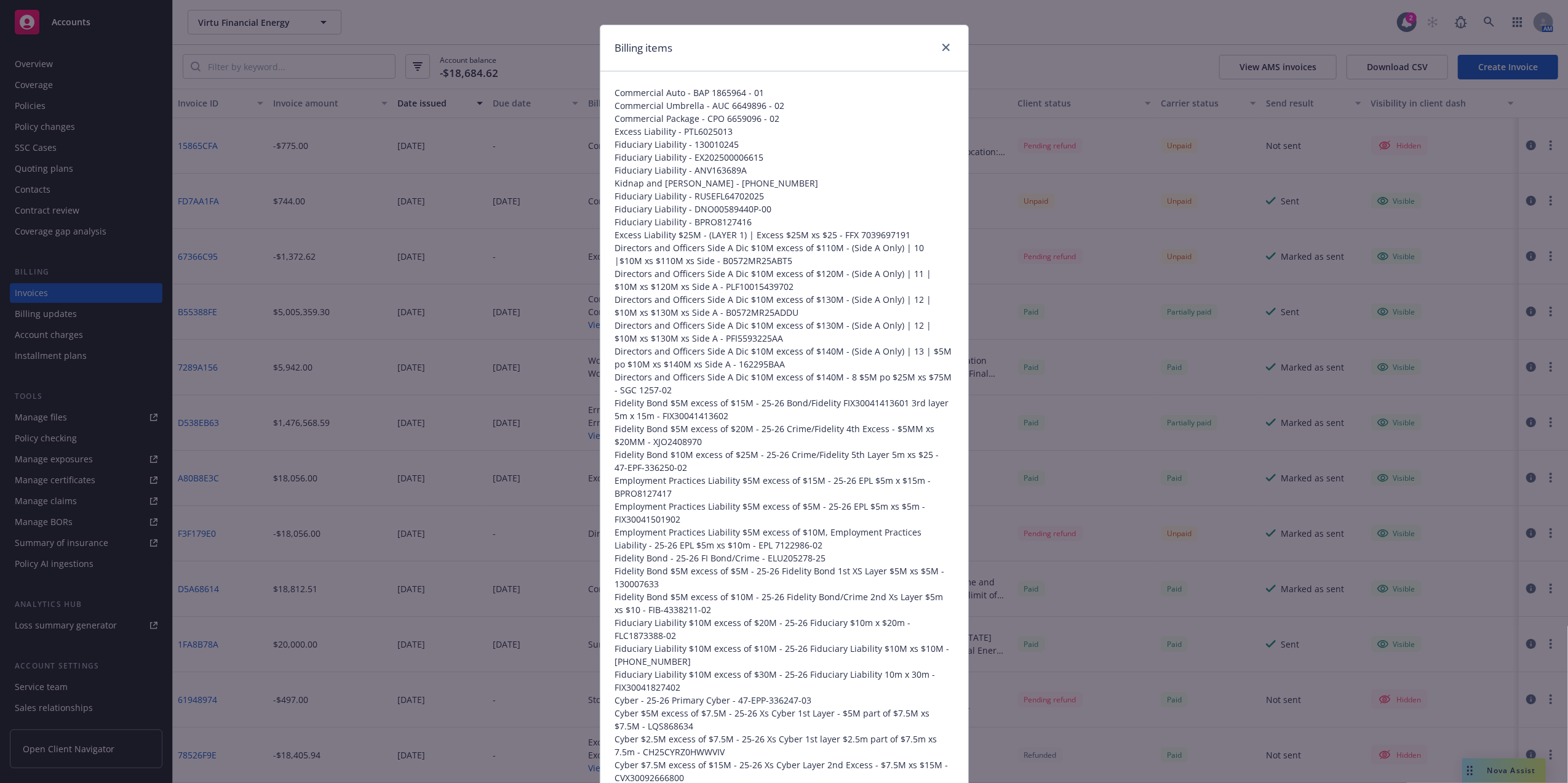
scroll to position [16, 0]
drag, startPoint x: 735, startPoint y: 251, endPoint x: 734, endPoint y: 261, distance: 10.0
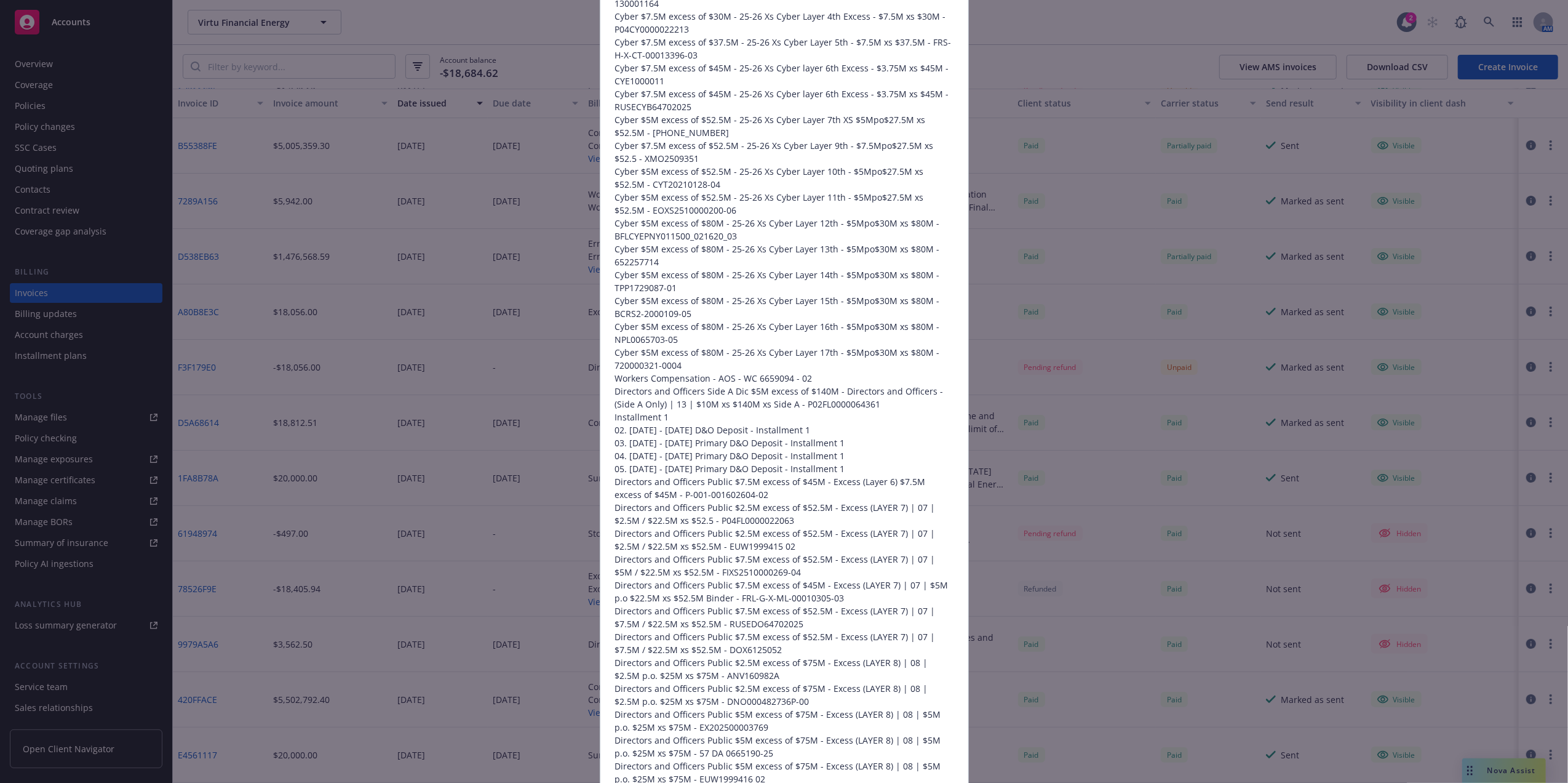
scroll to position [1056, 0]
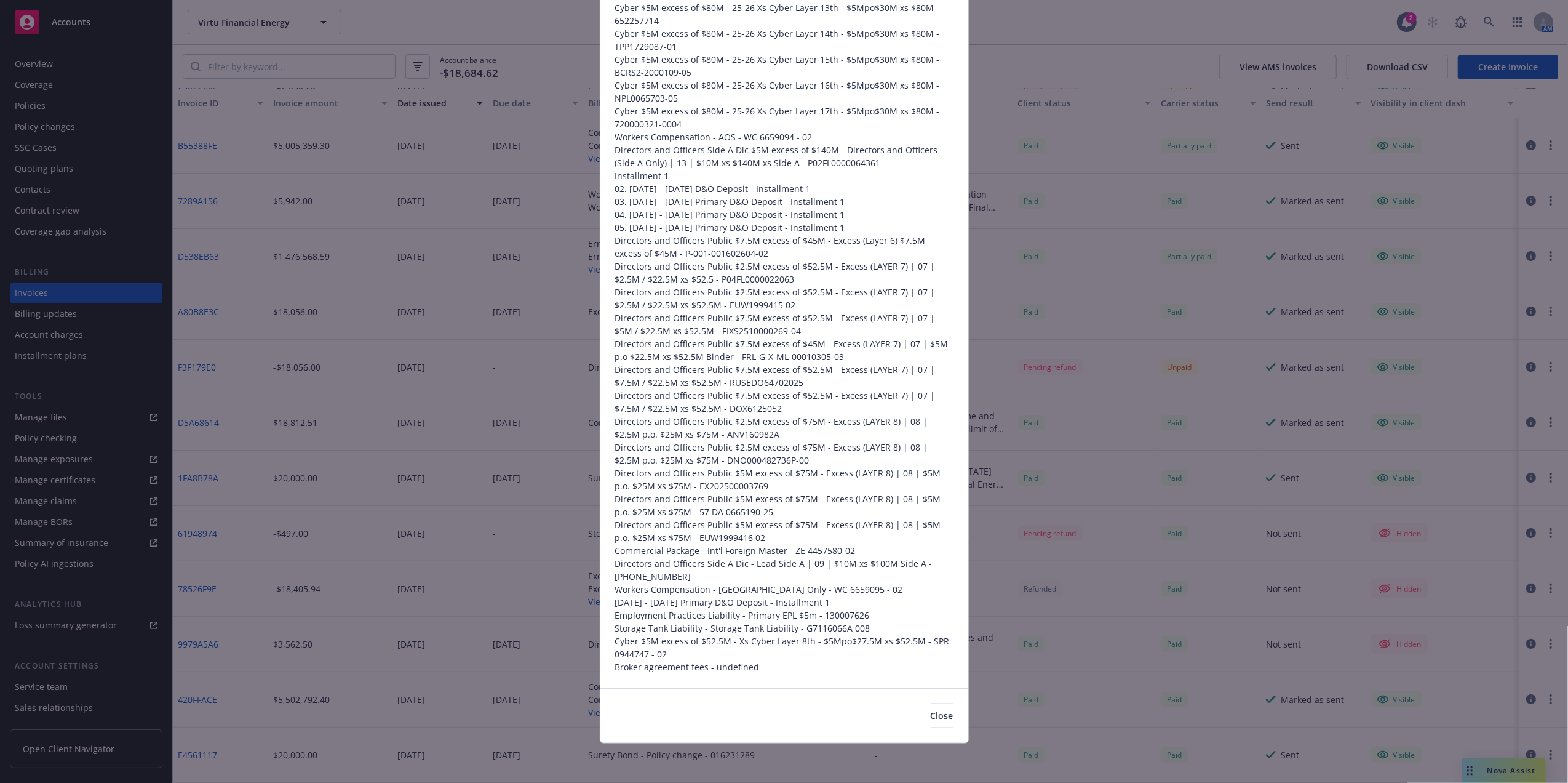
click at [1143, 192] on div "Billing items Commercial Auto - BAP 1865964 - 01 Commercial Umbrella - AUC 6649…" at bounding box center [784, 392] width 1568 height 783
drag, startPoint x: 1125, startPoint y: 242, endPoint x: 896, endPoint y: 191, distance: 234.6
click at [1129, 237] on div "Billing items Commercial Auto - BAP 1865964 - 01 Commercial Umbrella - AUC 6649…" at bounding box center [784, 392] width 1568 height 783
click at [51, 112] on div "Billing items Commercial Auto - BAP 1865964 - 01 Commercial Umbrella - AUC 6649…" at bounding box center [784, 392] width 1568 height 783
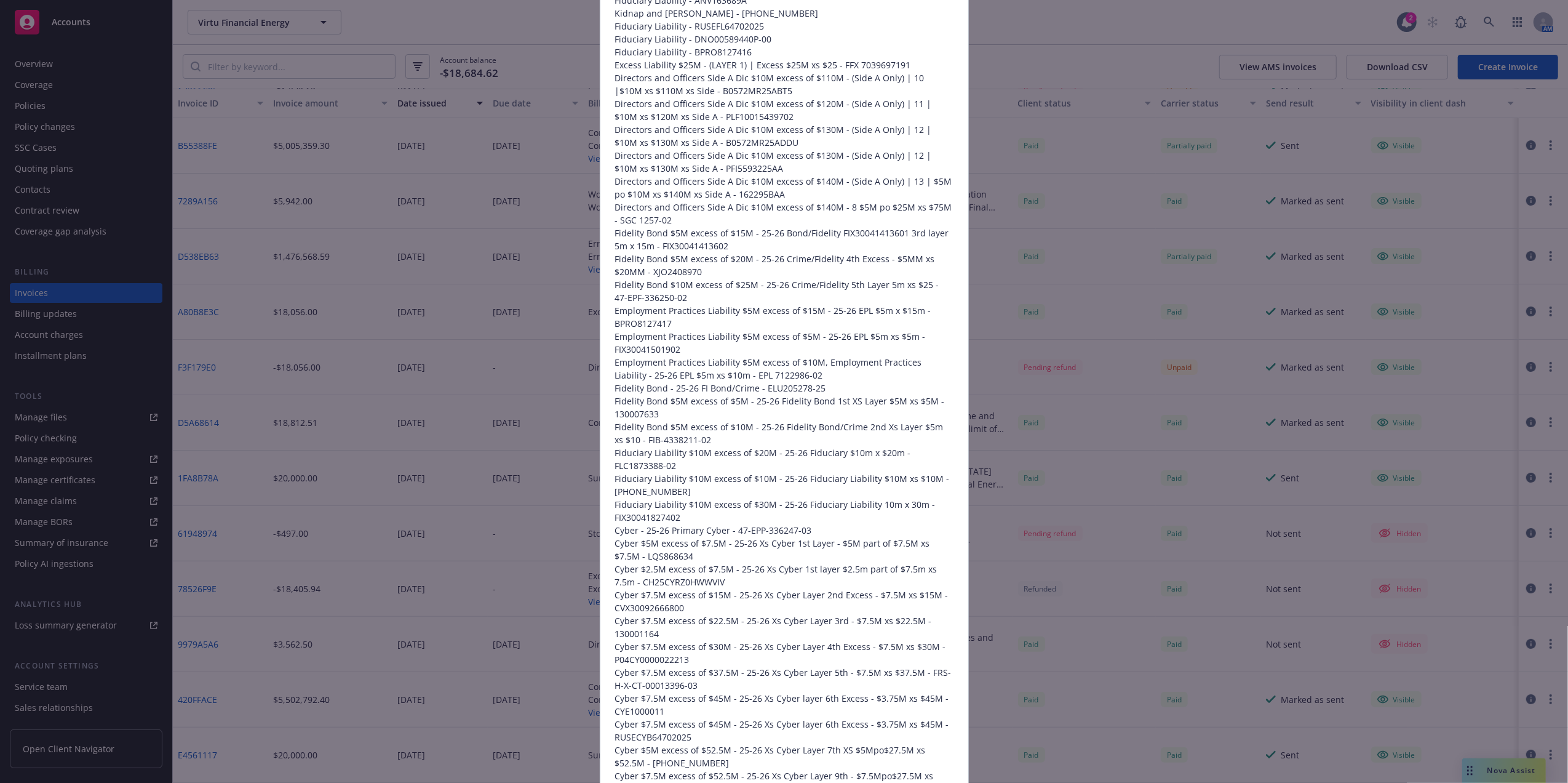
scroll to position [0, 0]
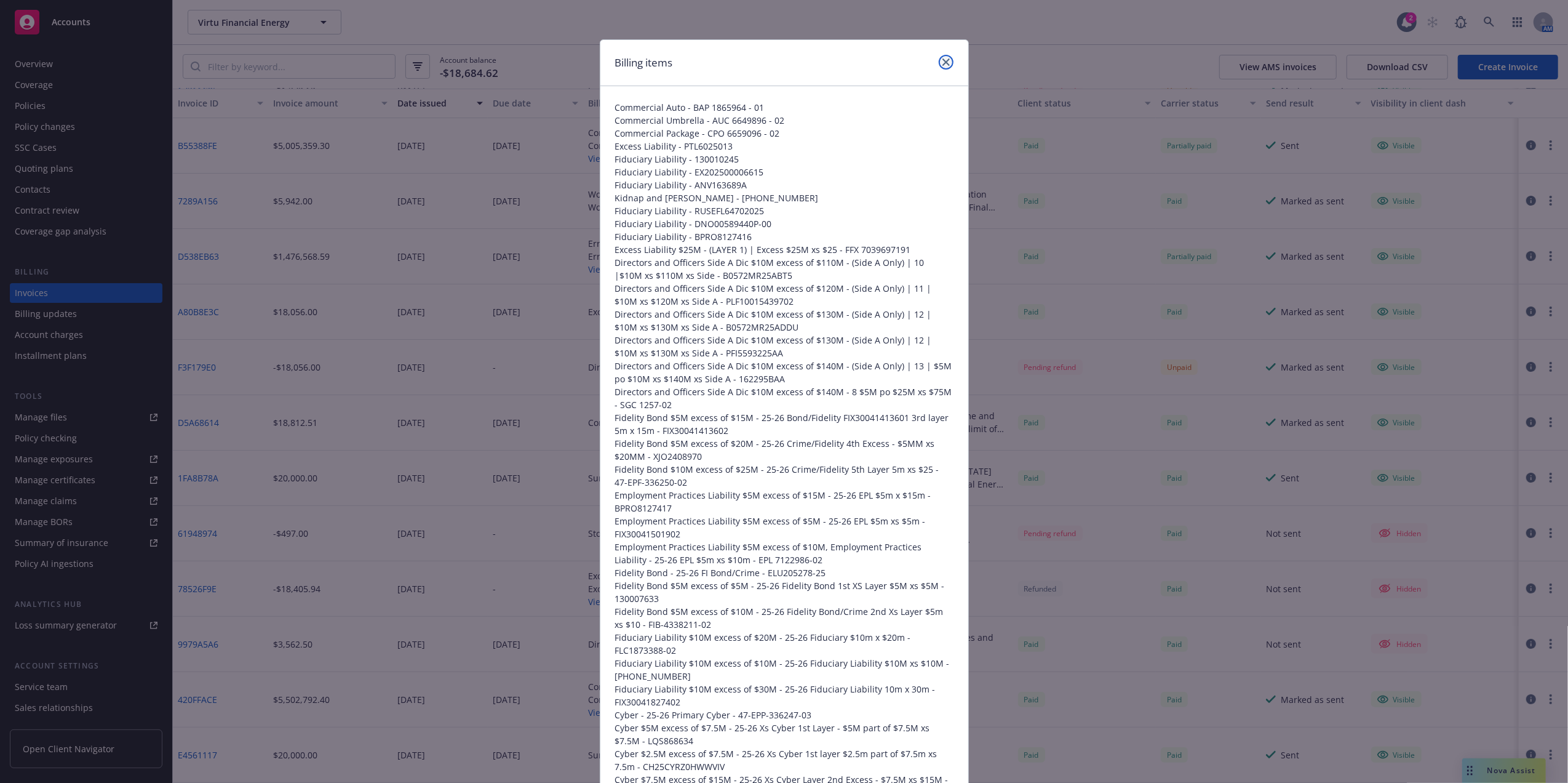
drag, startPoint x: 941, startPoint y: 62, endPoint x: 832, endPoint y: 79, distance: 110.3
click at [943, 62] on icon "close" at bounding box center [946, 62] width 7 height 7
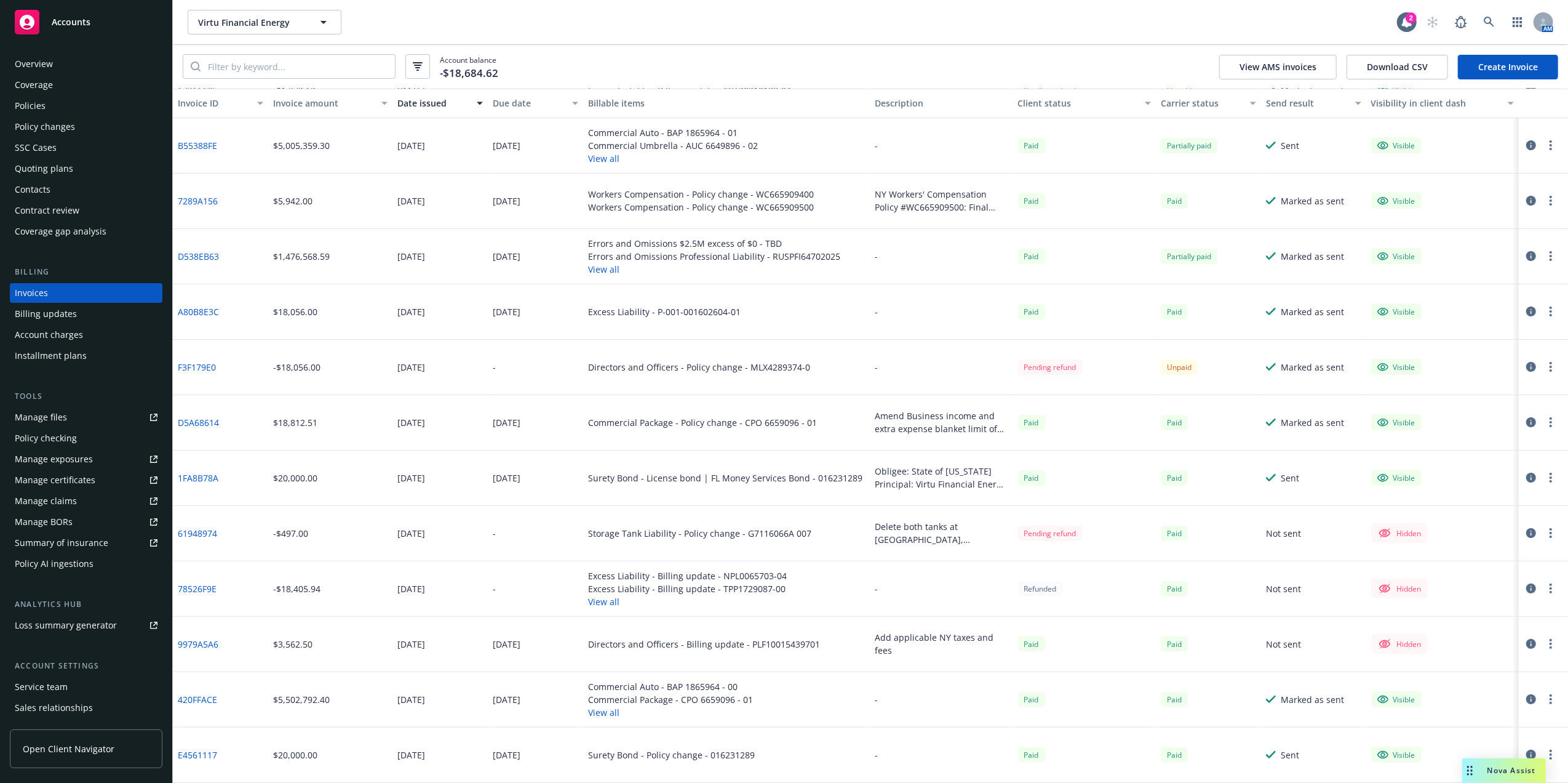
click at [42, 111] on div "Policies" at bounding box center [30, 106] width 31 height 20
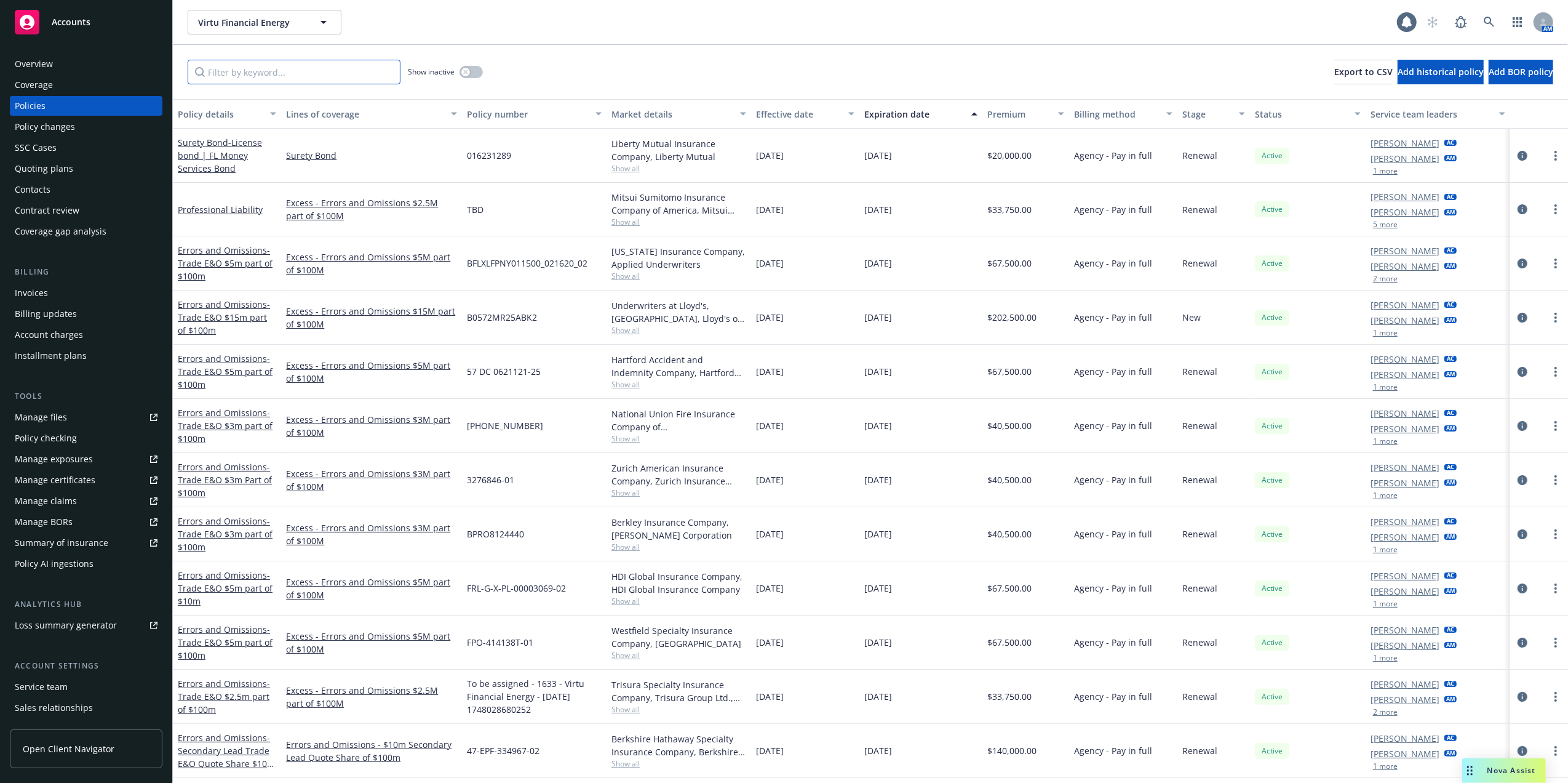
click at [272, 75] on input "Filter by keyword..." at bounding box center [294, 72] width 213 height 24
paste input "XMO2509330"
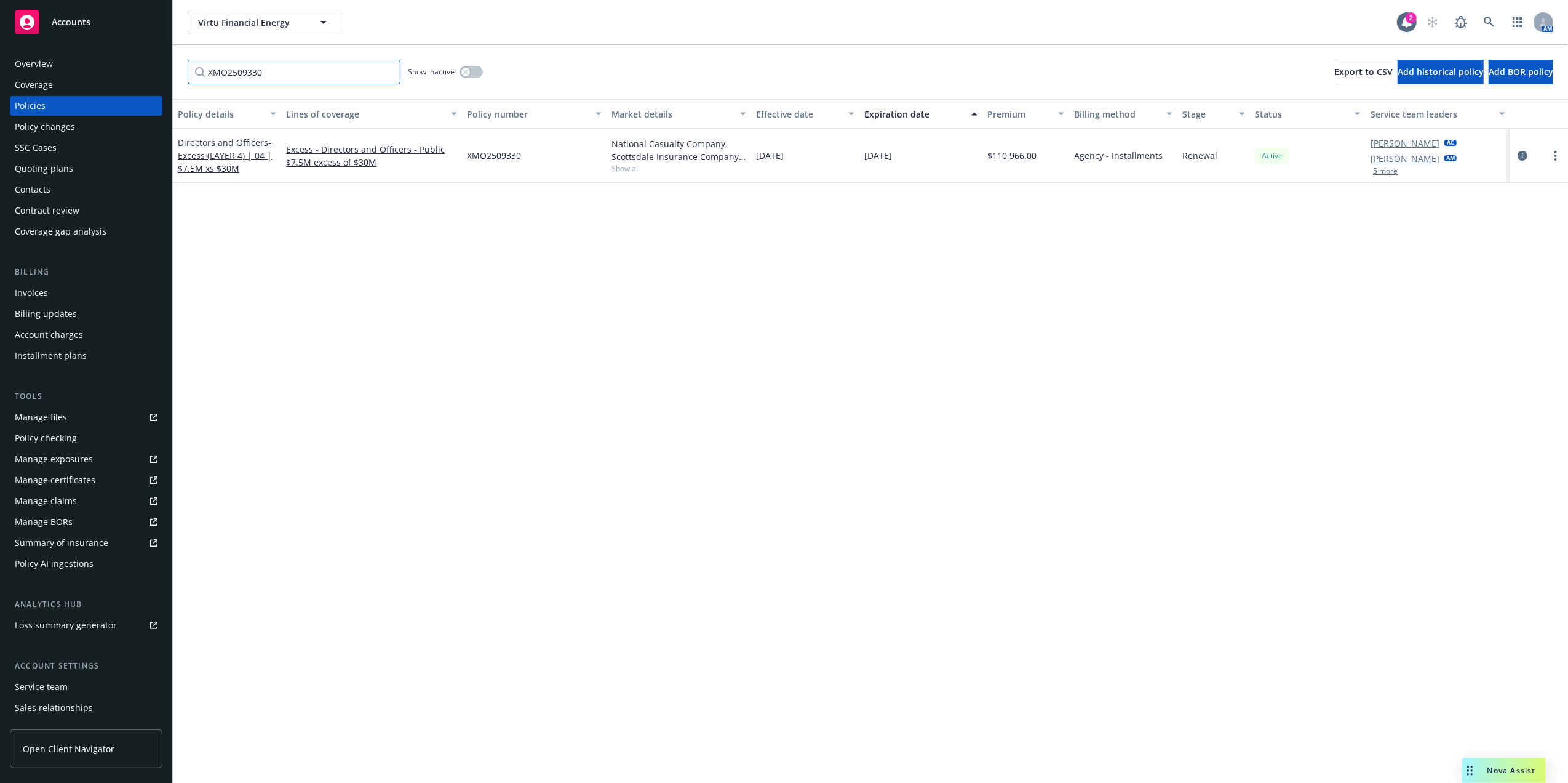
type input "XMO2509330"
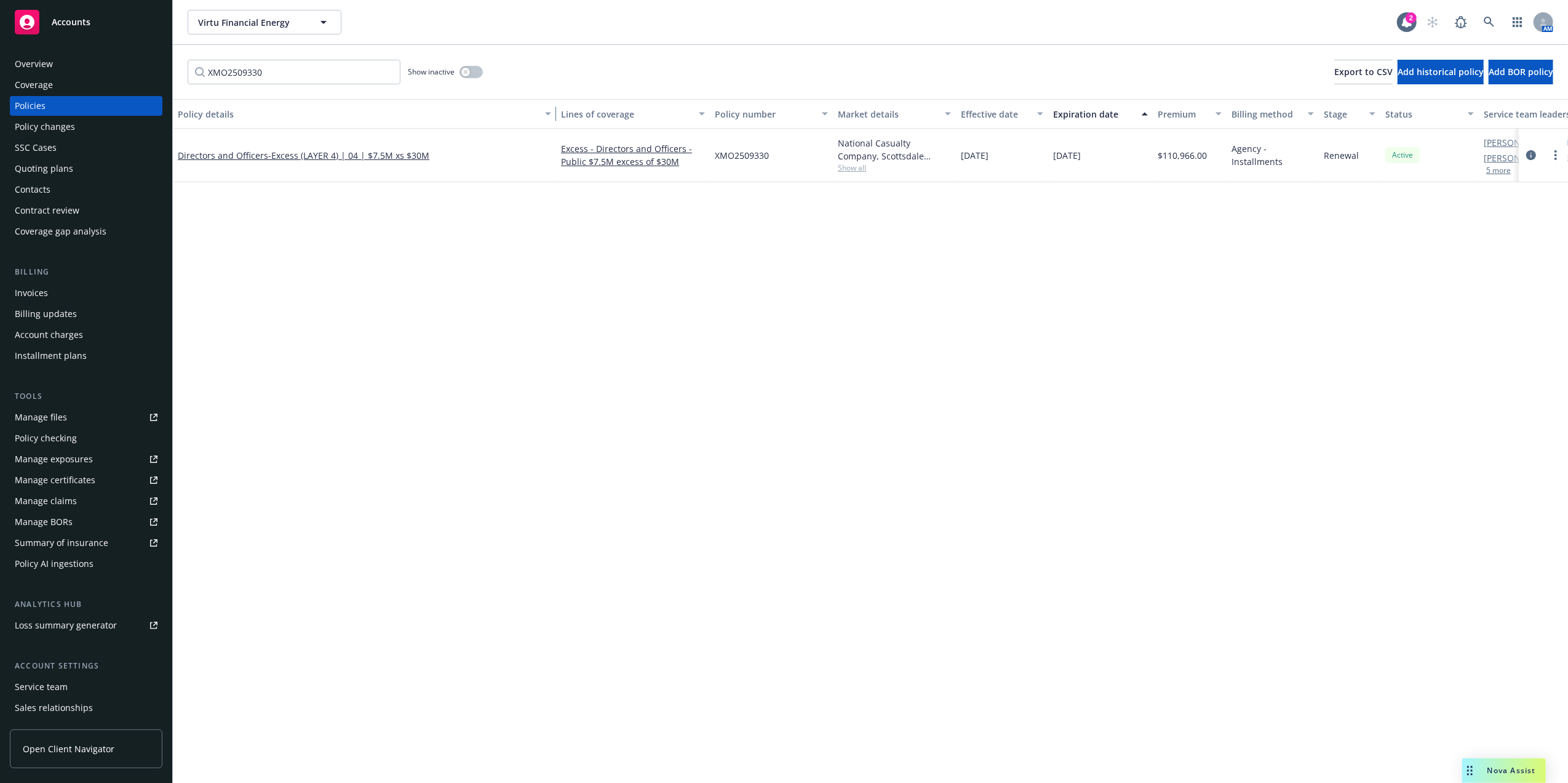
drag, startPoint x: 276, startPoint y: 113, endPoint x: 581, endPoint y: 104, distance: 305.1
click at [581, 104] on div "Policy details Lines of coverage Policy number Market details Effective date Ex…" at bounding box center [912, 113] width 1478 height 29
